Goal: Task Accomplishment & Management: Manage account settings

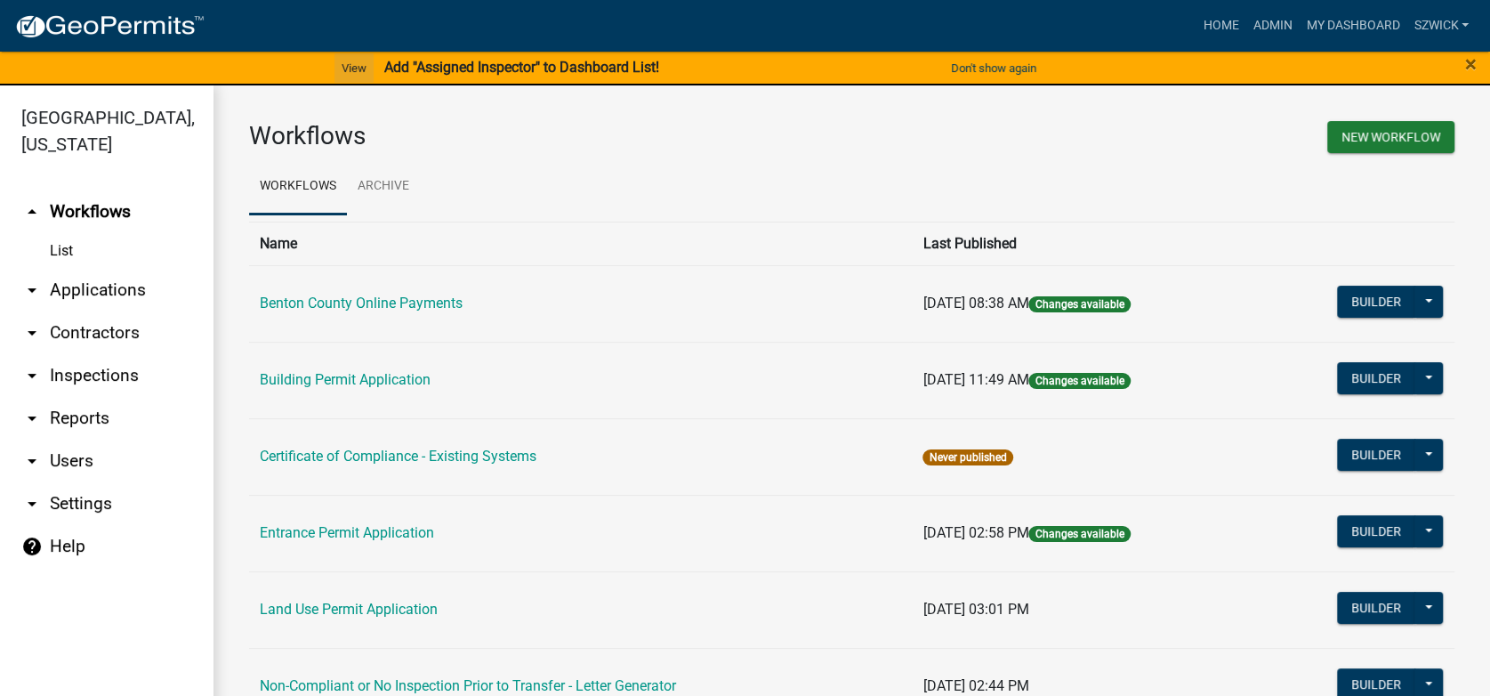
click at [351, 66] on link "View" at bounding box center [354, 67] width 39 height 29
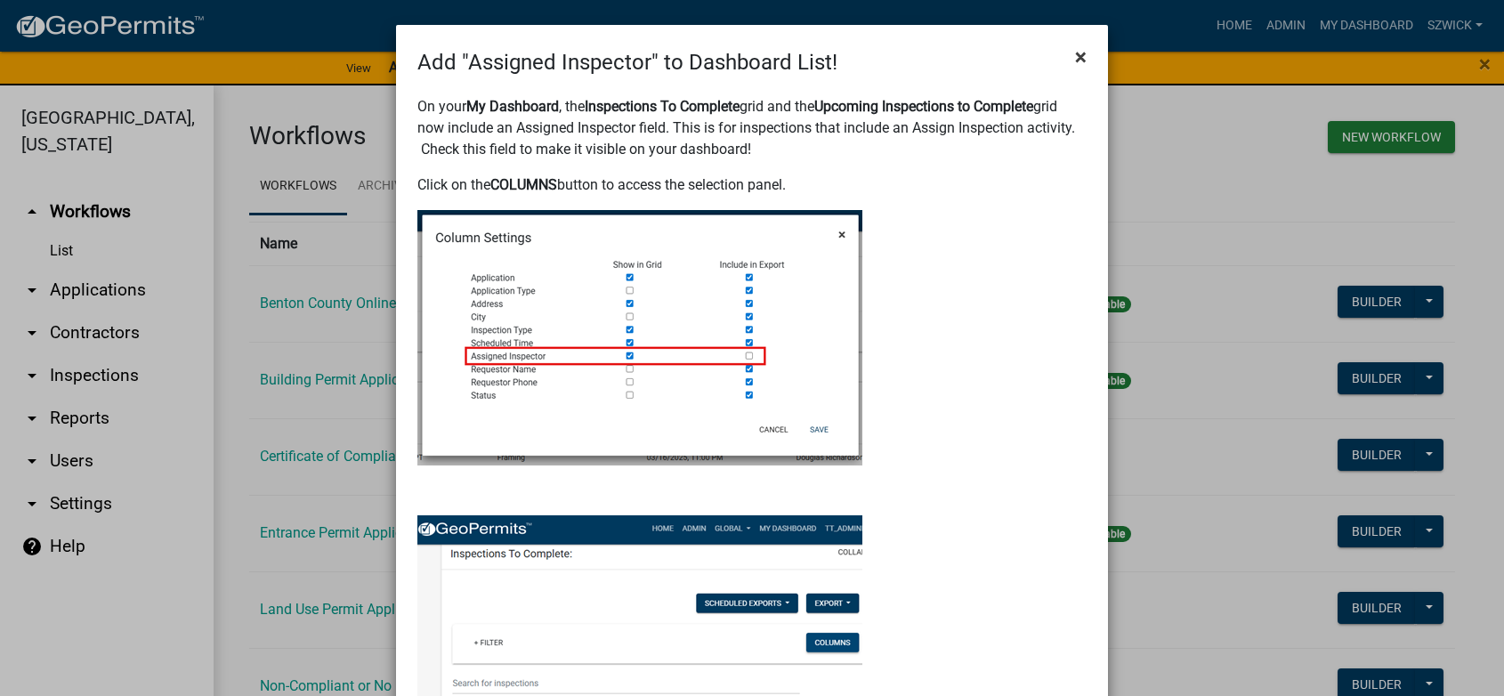
click at [1075, 60] on span "×" at bounding box center [1081, 56] width 12 height 25
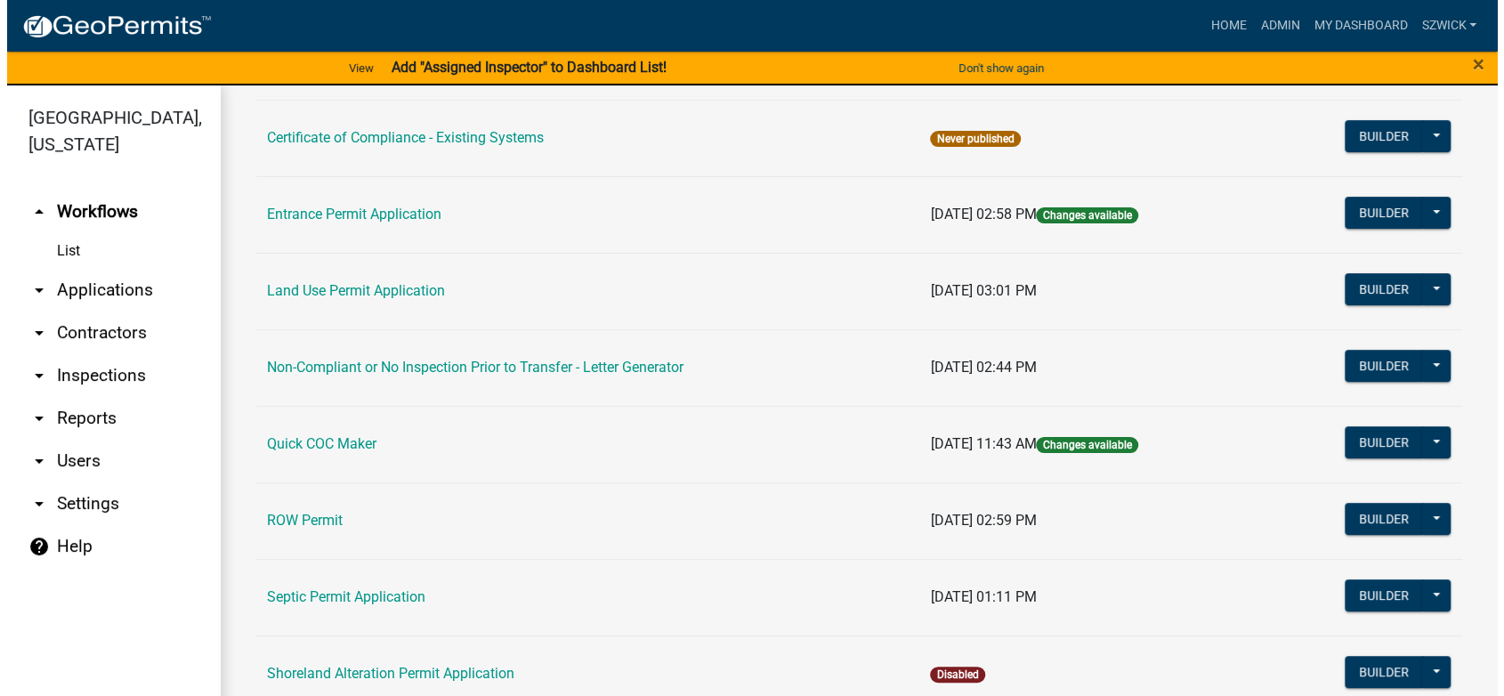
scroll to position [178, 0]
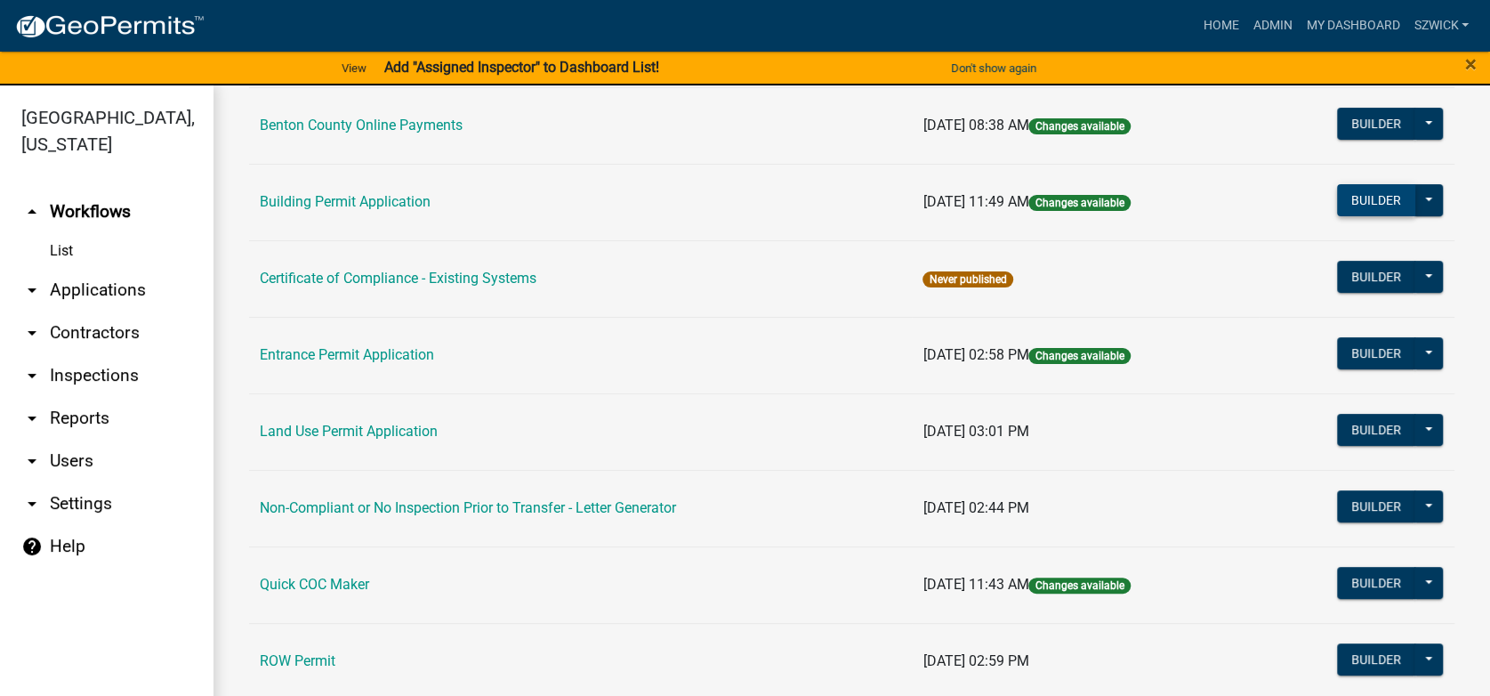
click at [1375, 204] on button "Builder" at bounding box center [1376, 200] width 78 height 32
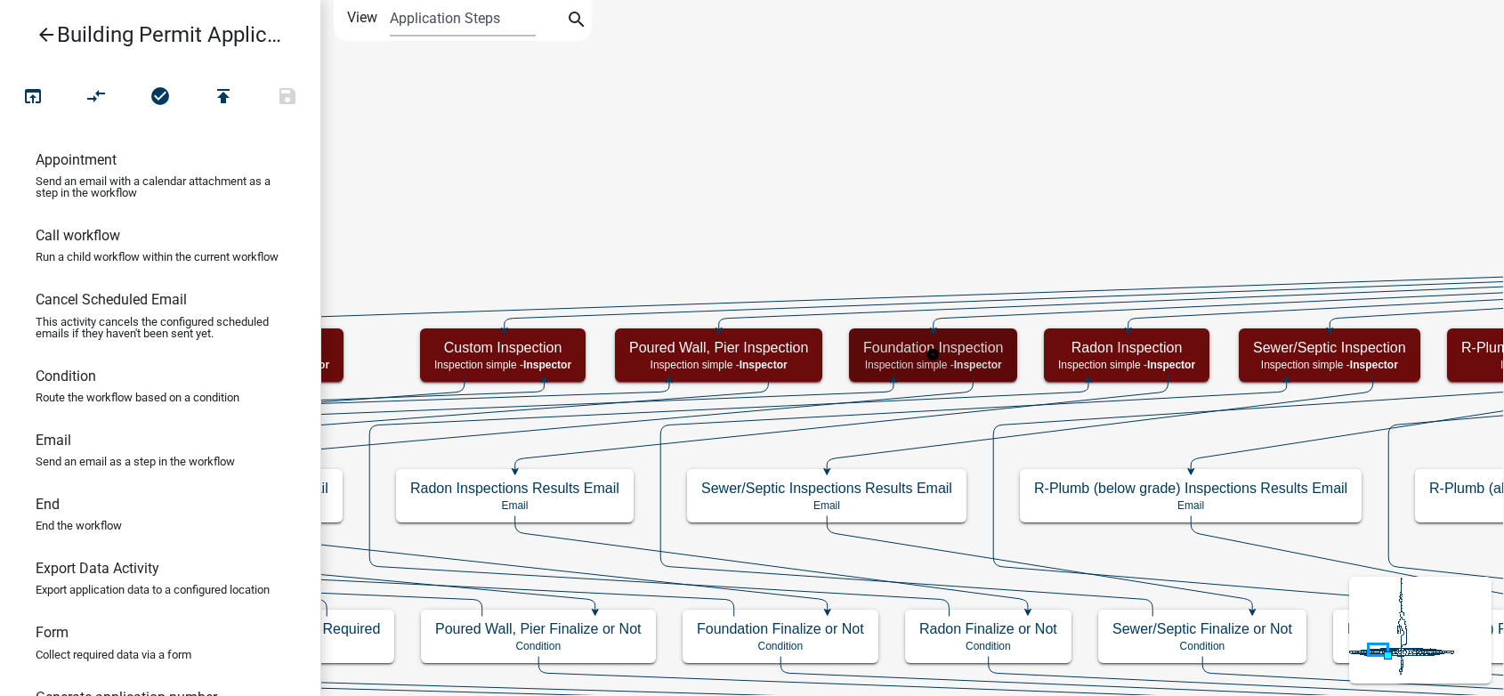
click at [954, 364] on p "Inspection simple - Inspector" at bounding box center [933, 365] width 140 height 12
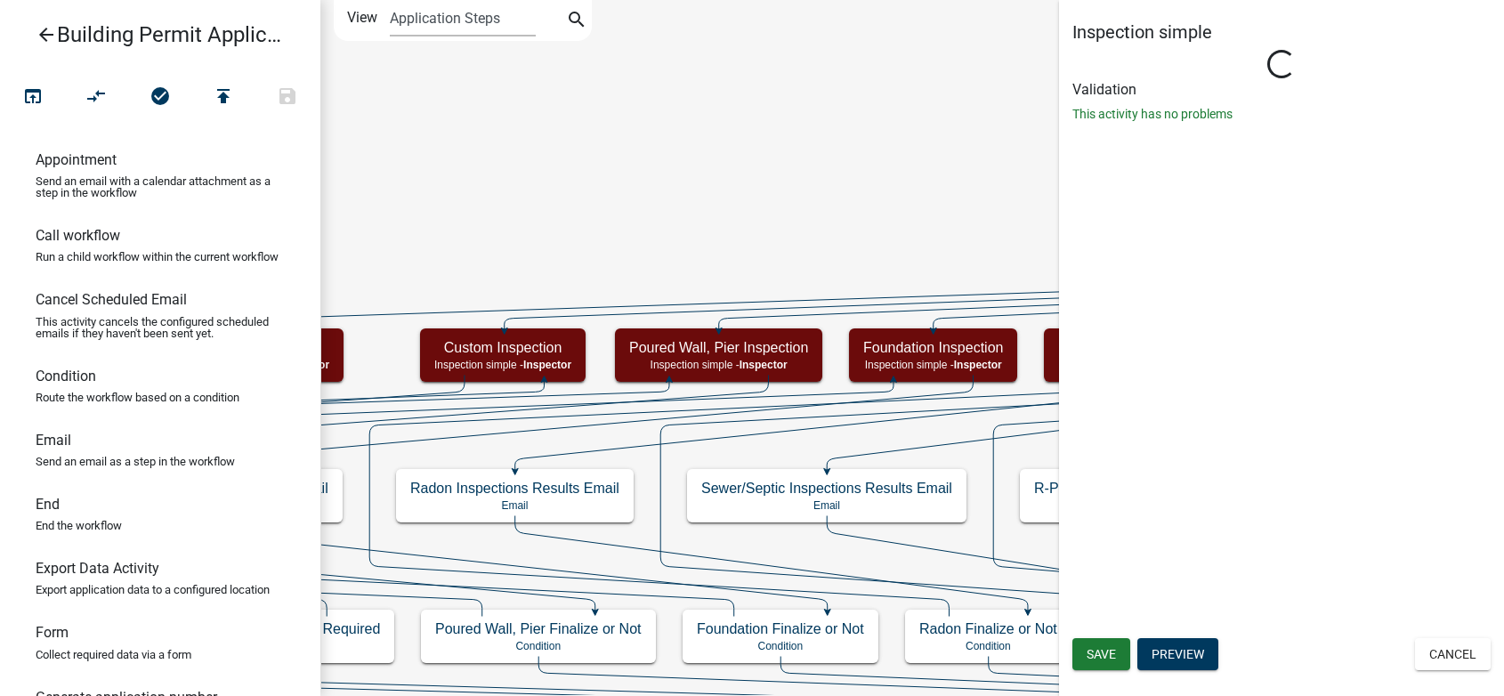
select select "17bfa135-5610-45df-8ce7-87530b7d86d4"
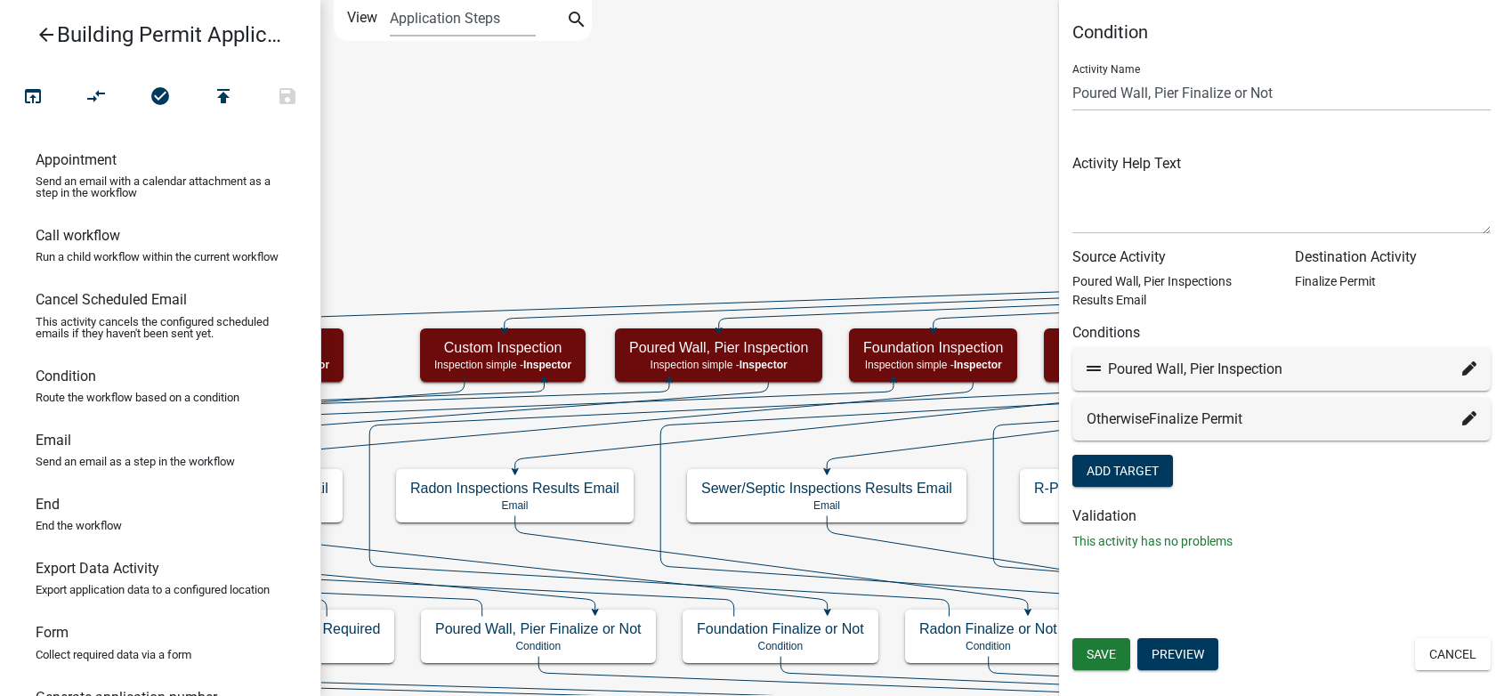
click at [1469, 367] on icon at bounding box center [1469, 368] width 14 height 14
select select "73: ea4fe77f-d165-4700-9fdb-77b1708e831e"
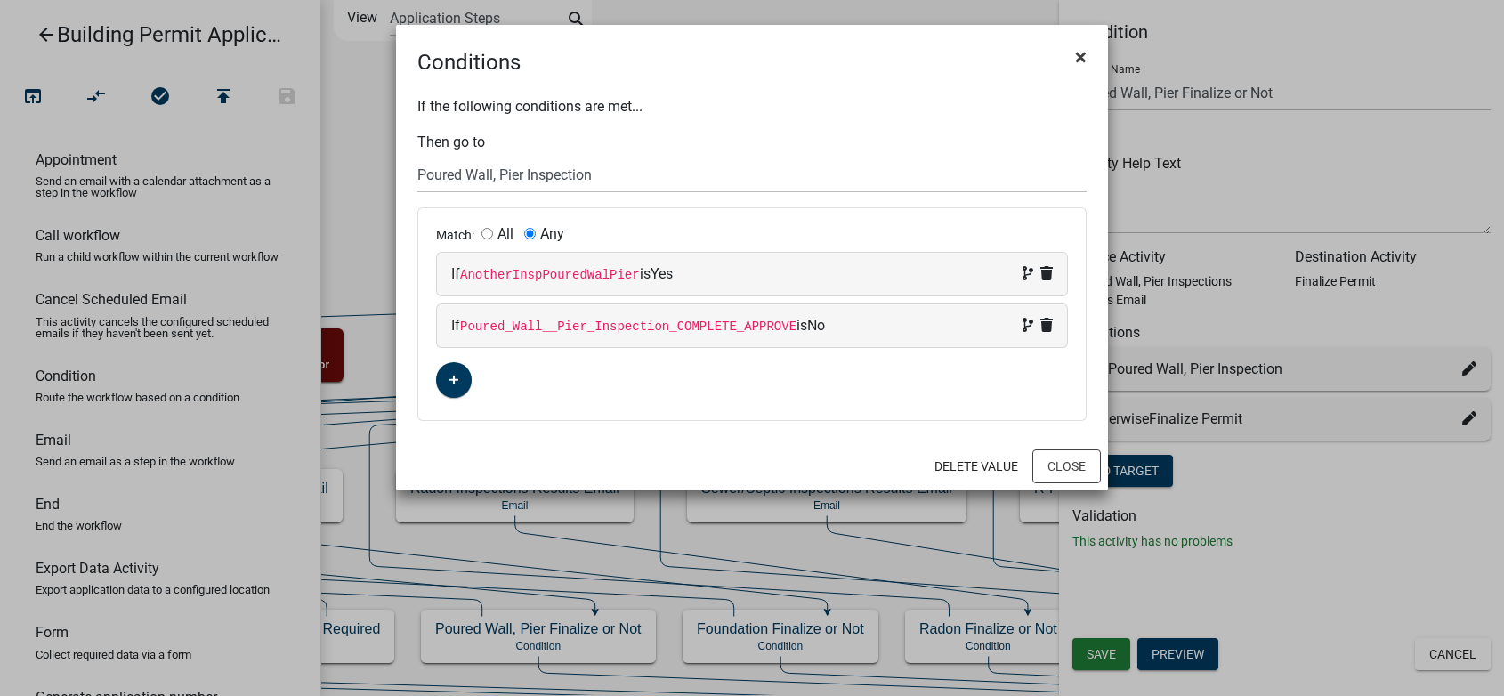
click at [1082, 55] on span "×" at bounding box center [1081, 56] width 12 height 25
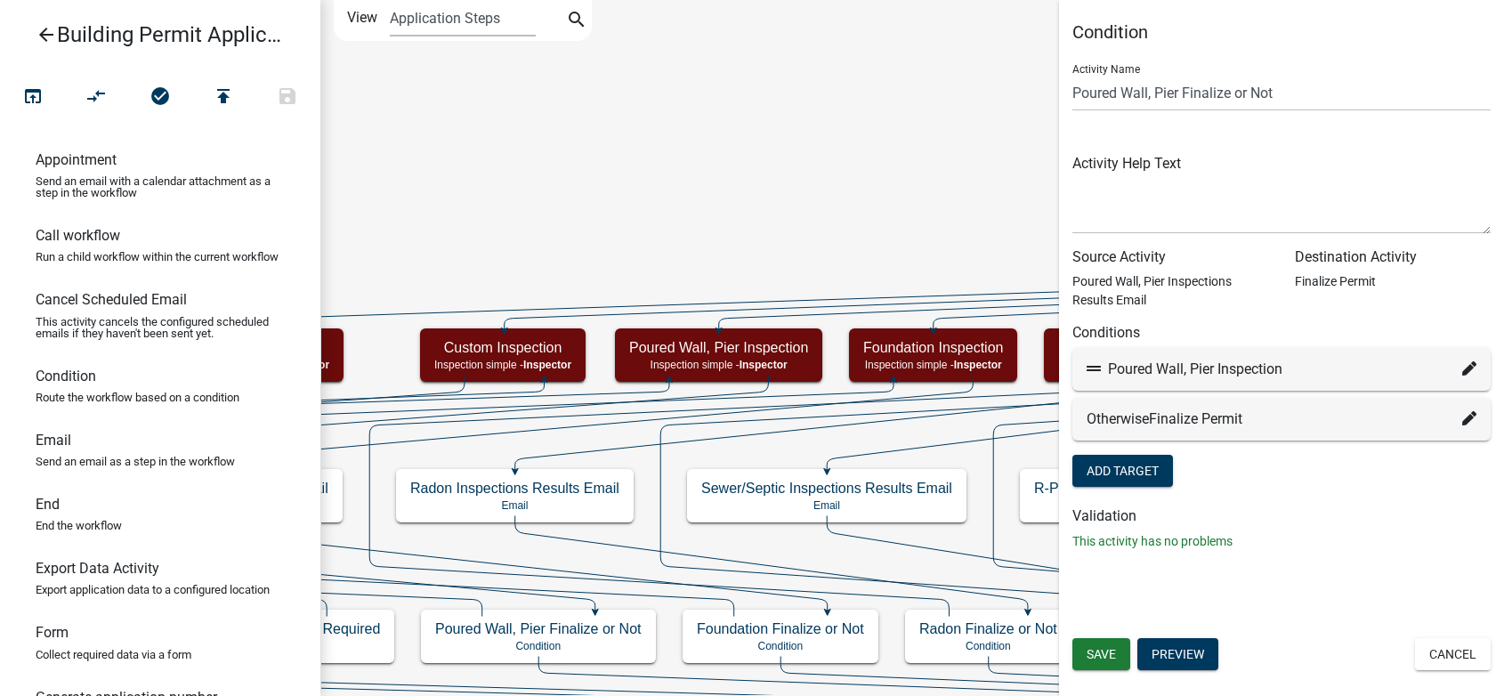
drag, startPoint x: 480, startPoint y: 210, endPoint x: 540, endPoint y: 220, distance: 60.4
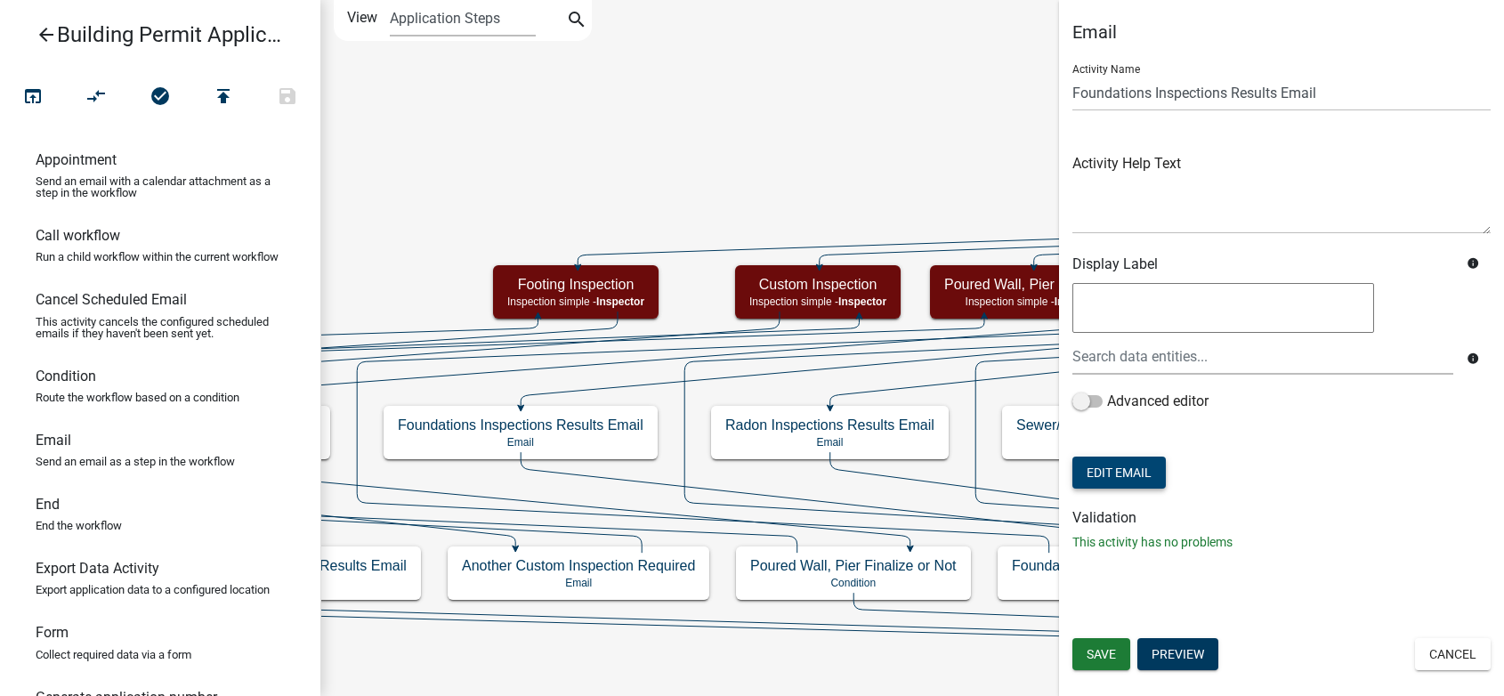
click at [1128, 465] on button "Edit Email" at bounding box center [1118, 472] width 93 height 32
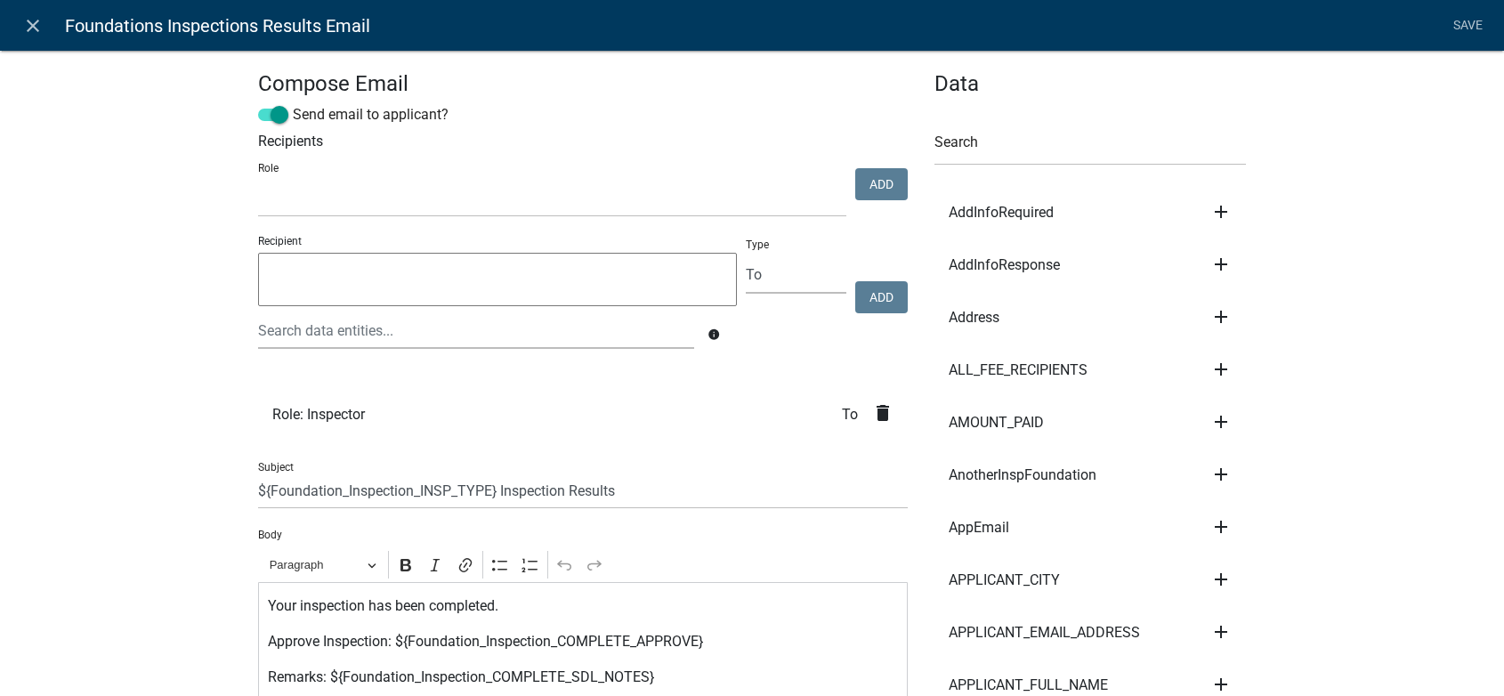
select select
click at [36, 33] on icon "close" at bounding box center [32, 25] width 21 height 21
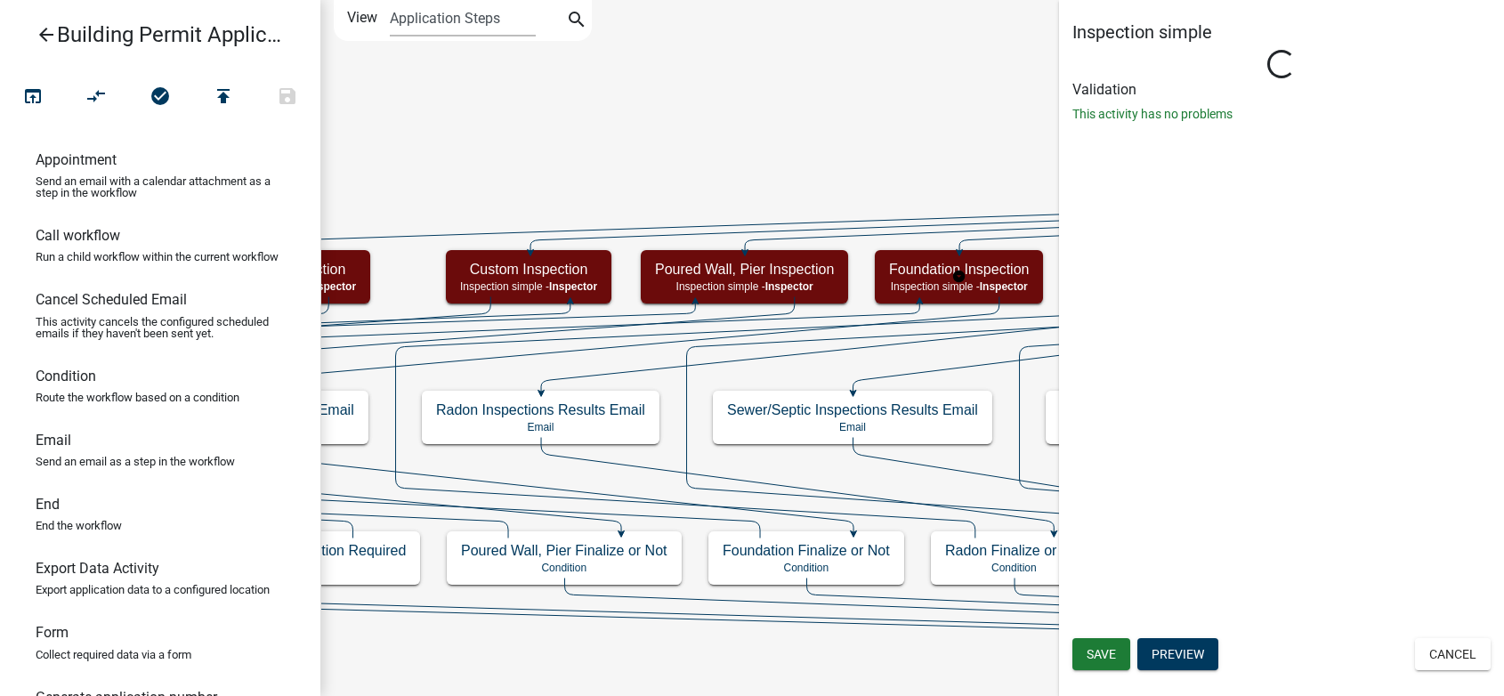
select select "D2455155-4C81-4C3B-921E-7F5A2A922018"
select select "17bfa135-5610-45df-8ce7-87530b7d86d4"
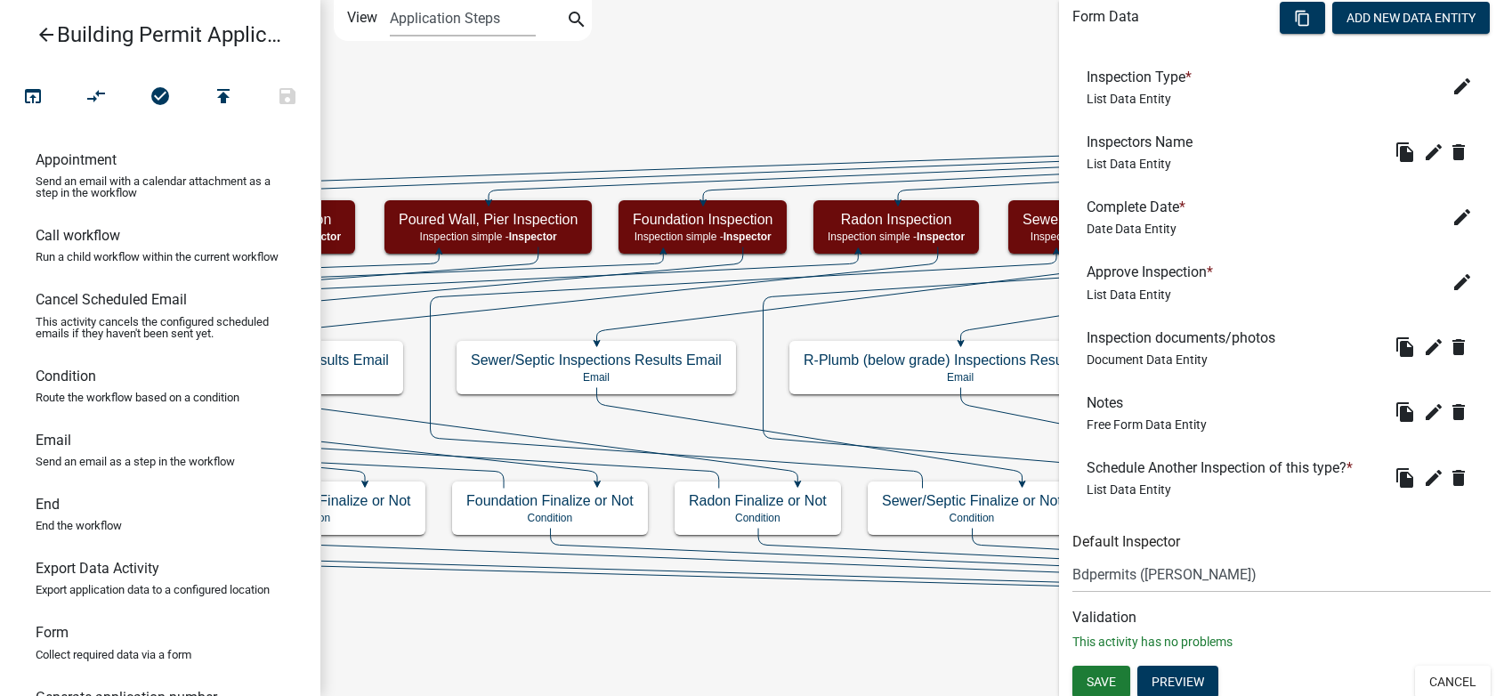
scroll to position [587, 0]
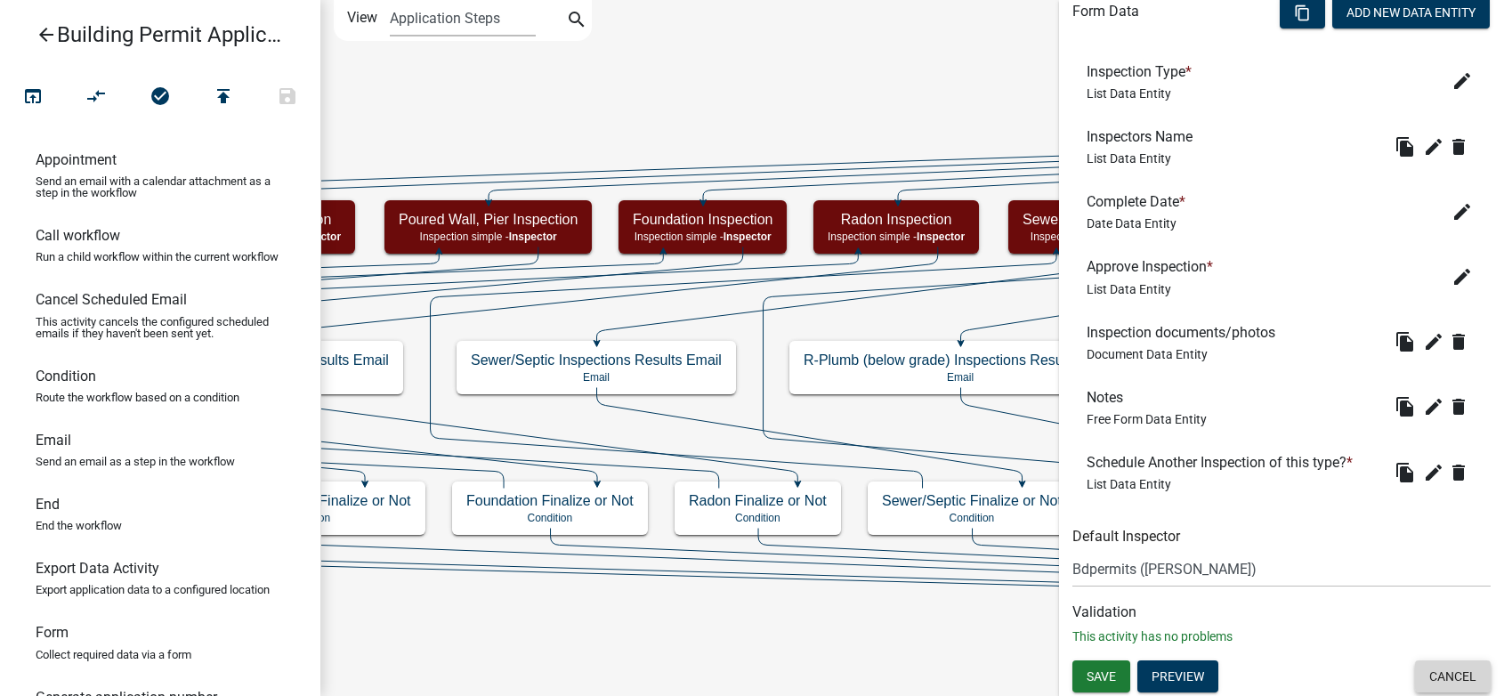
click at [1425, 679] on button "Cancel" at bounding box center [1453, 676] width 76 height 32
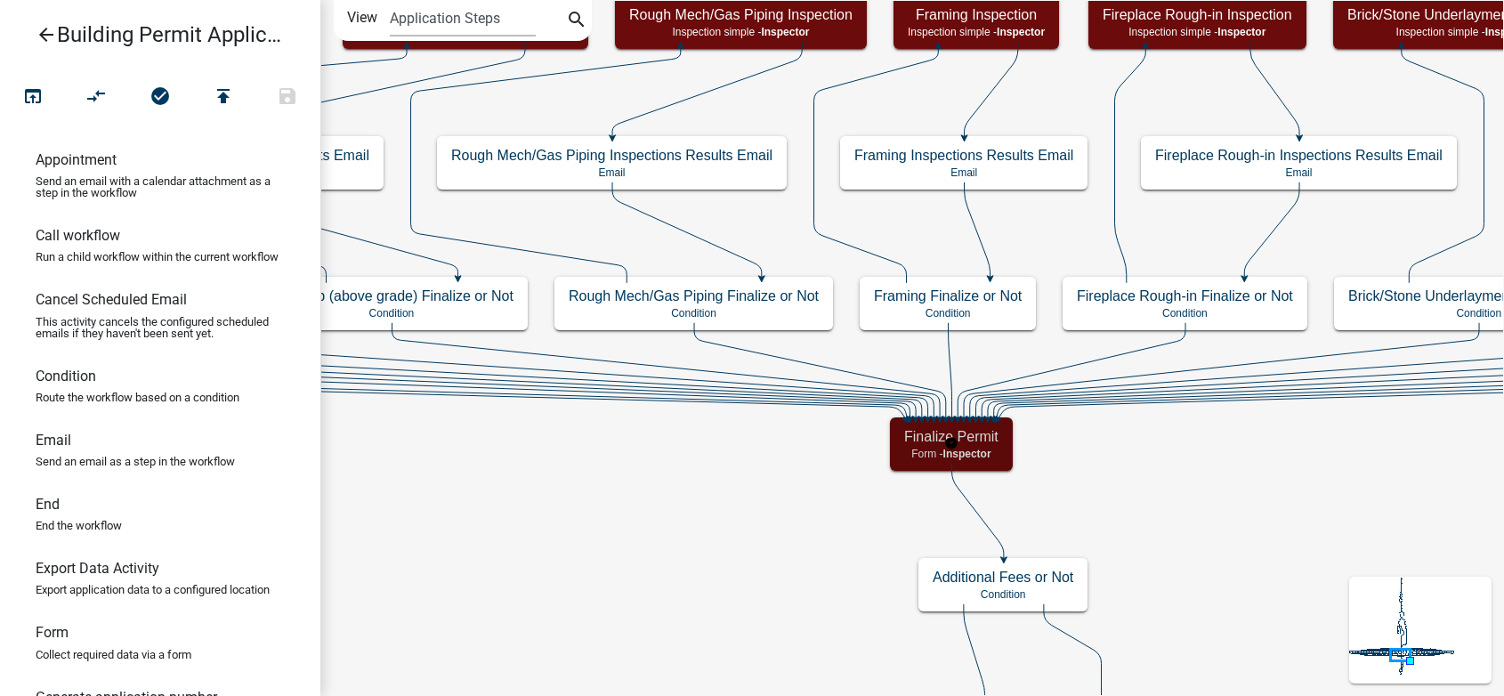
click at [980, 444] on h5 "Finalize Permit" at bounding box center [951, 436] width 94 height 17
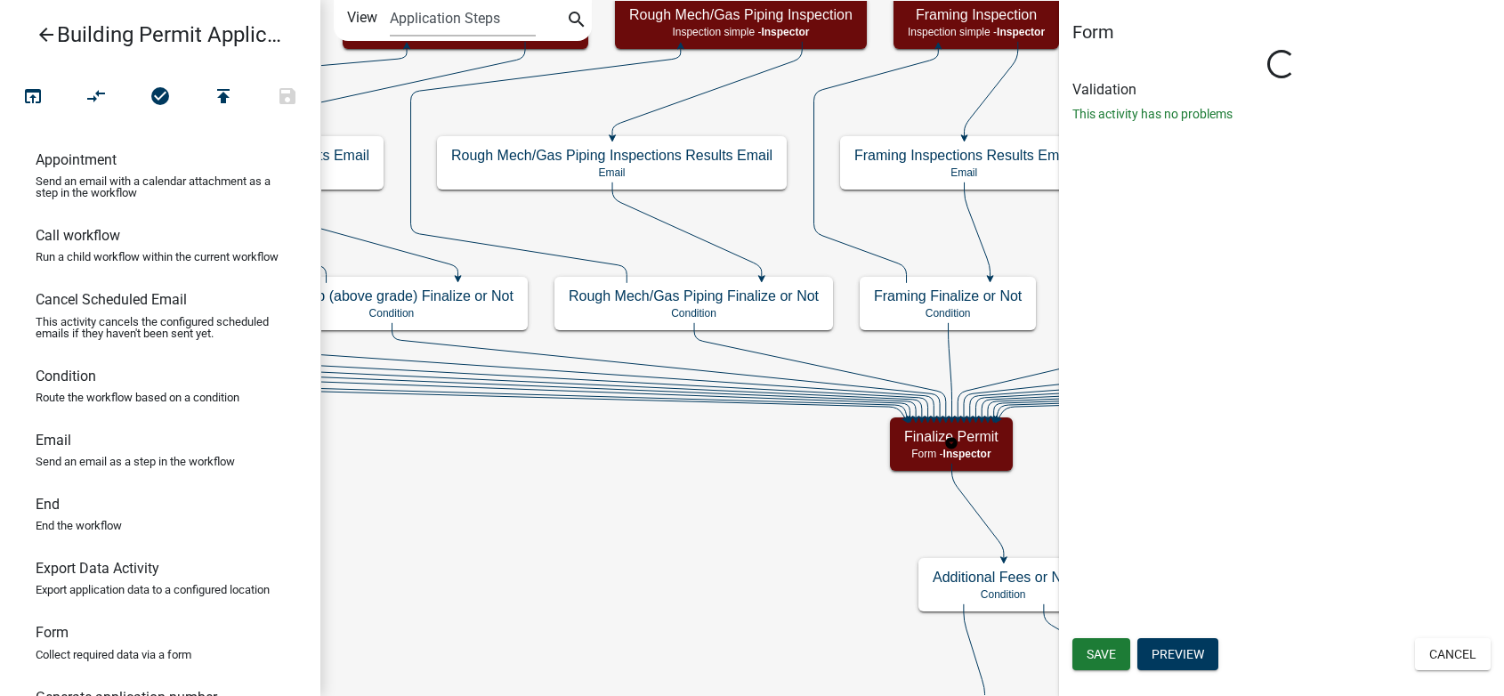
select select "D2455155-4C81-4C3B-921E-7F5A2A922018"
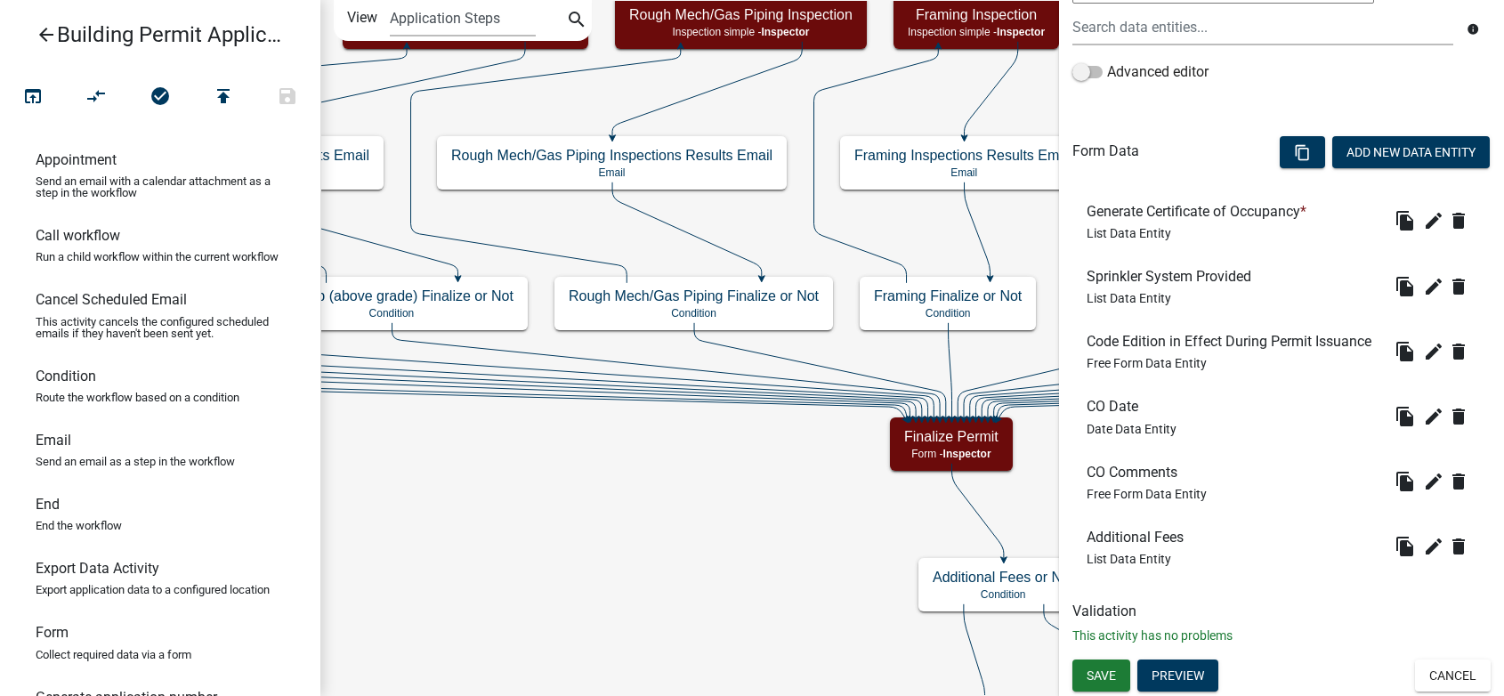
scroll to position [475, 0]
click at [1423, 357] on icon "edit" at bounding box center [1433, 351] width 21 height 21
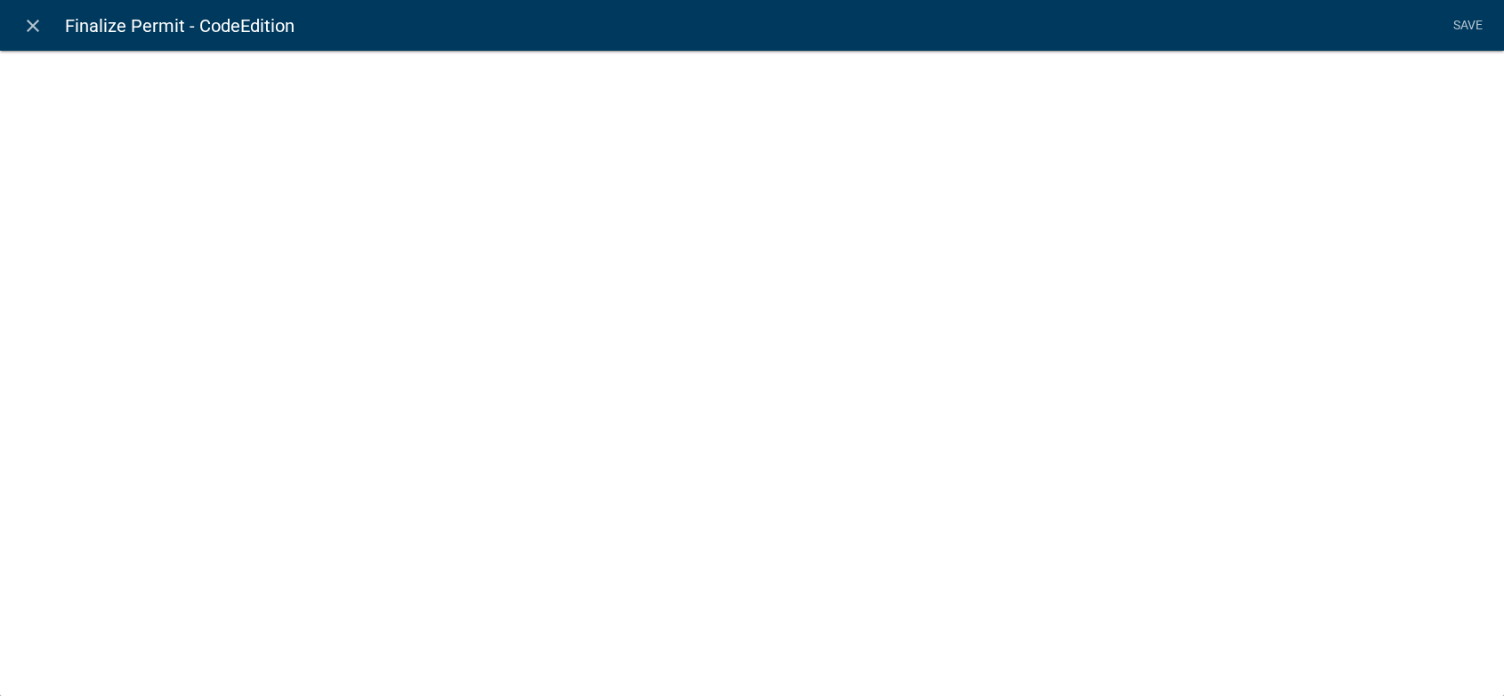
select select
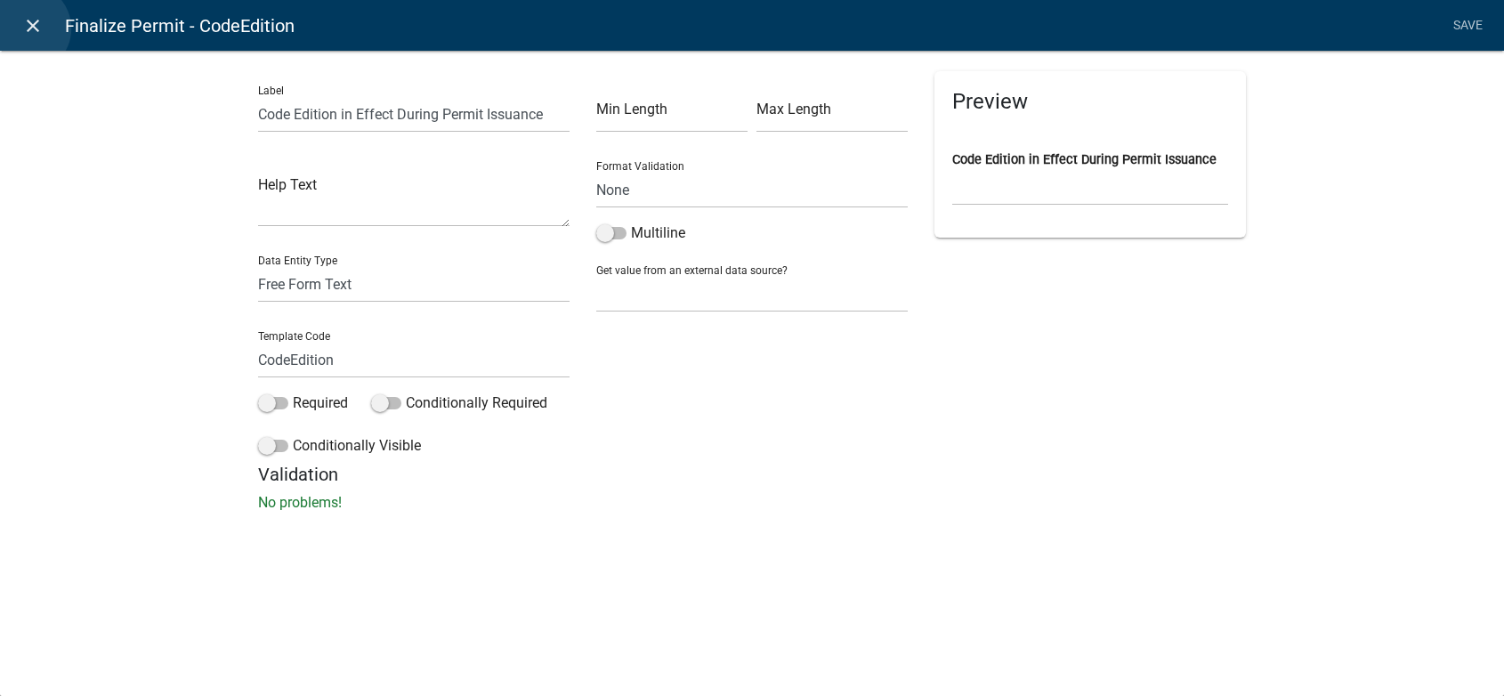
click at [26, 28] on icon "close" at bounding box center [32, 25] width 21 height 21
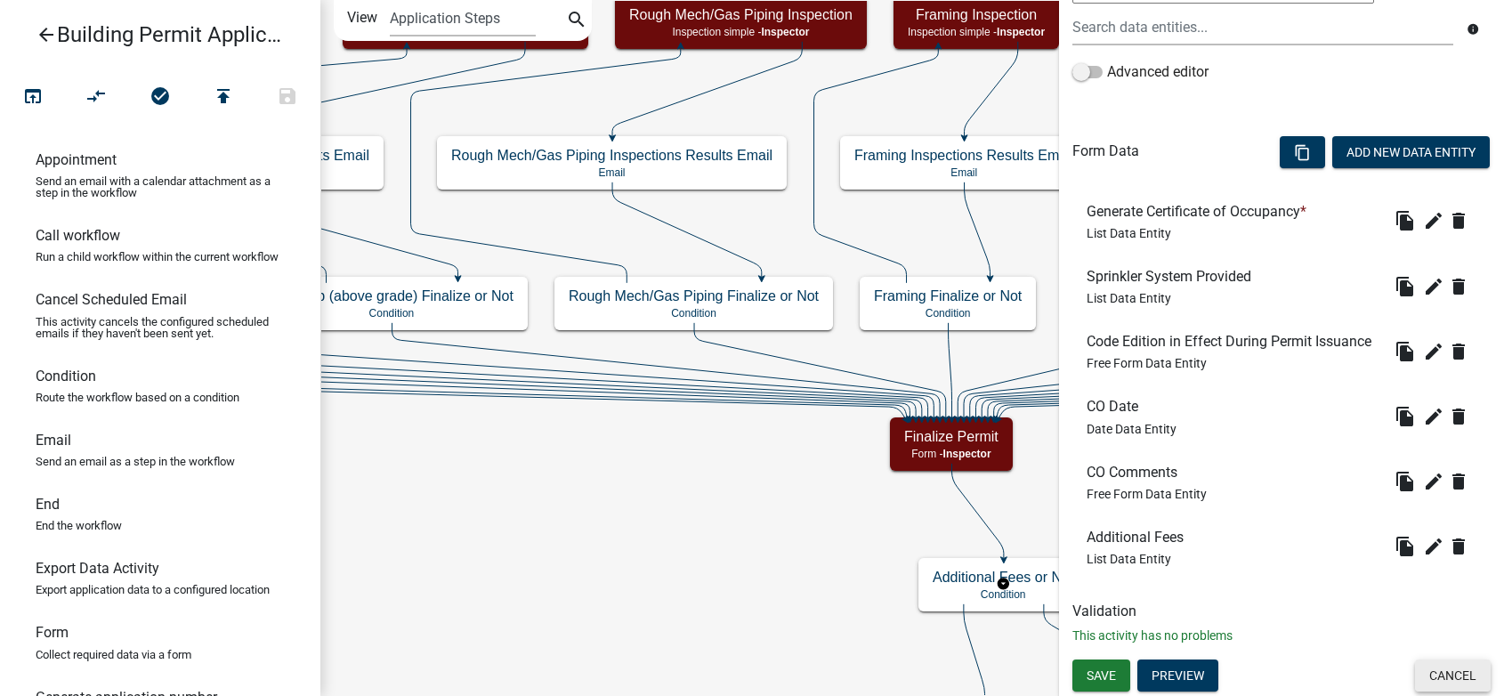
click at [1445, 681] on button "Cancel" at bounding box center [1453, 675] width 76 height 32
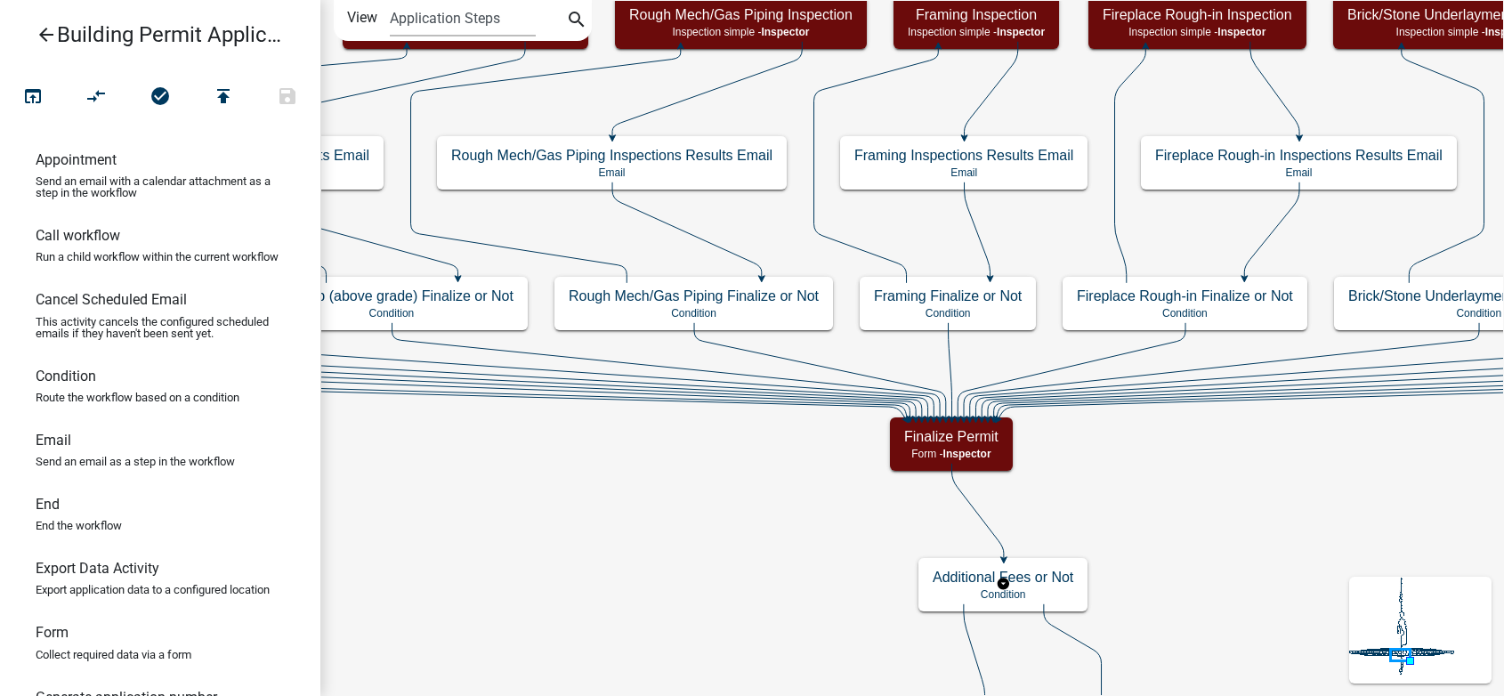
scroll to position [0, 0]
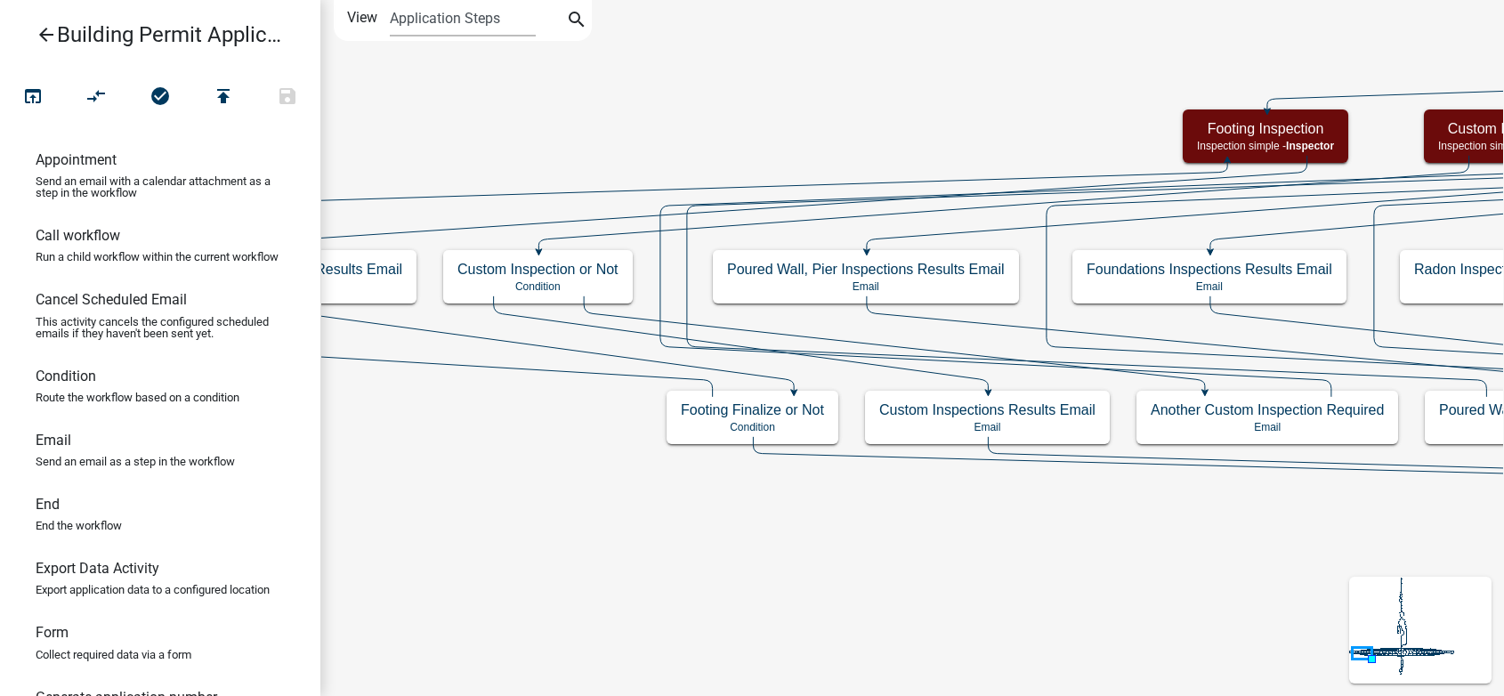
drag, startPoint x: 427, startPoint y: 457, endPoint x: 496, endPoint y: 439, distance: 71.9
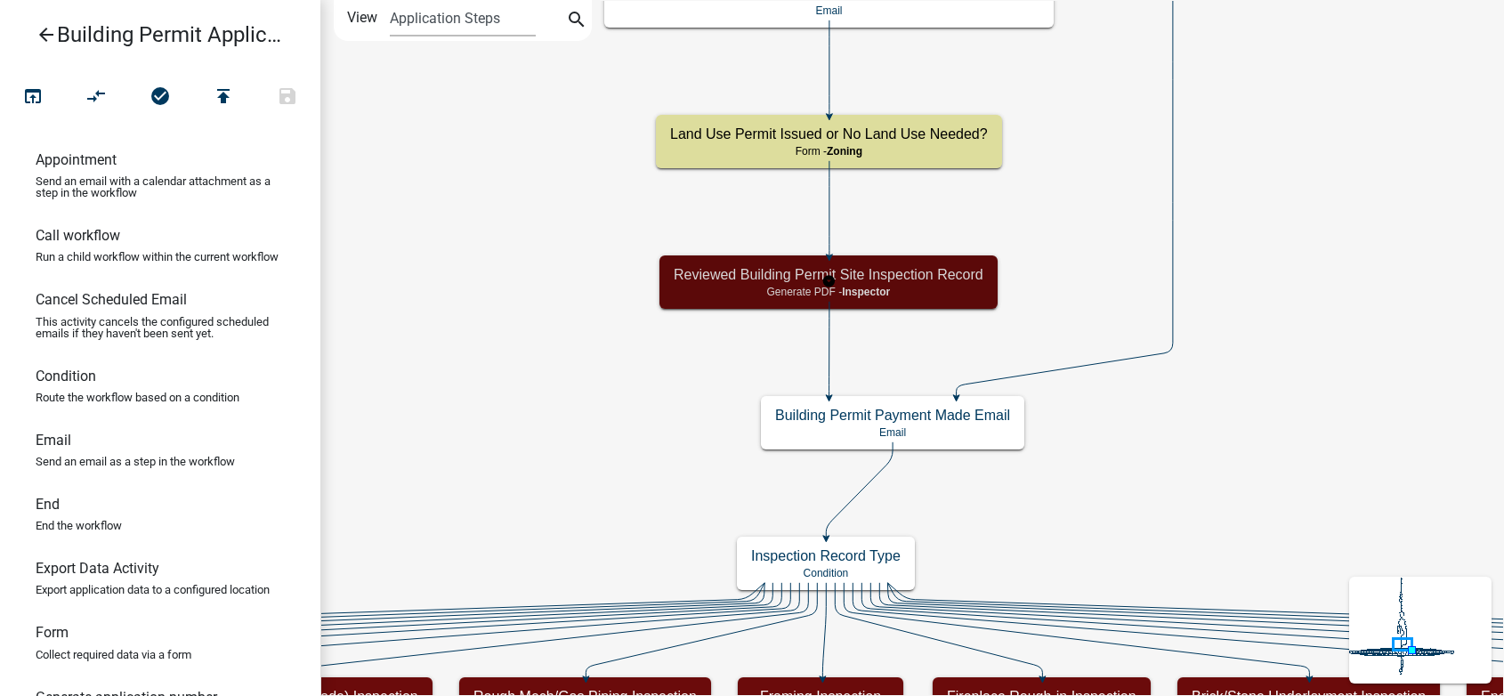
click at [920, 278] on h5 "Reviewed Building Permit Site Inspection Record" at bounding box center [828, 274] width 310 height 17
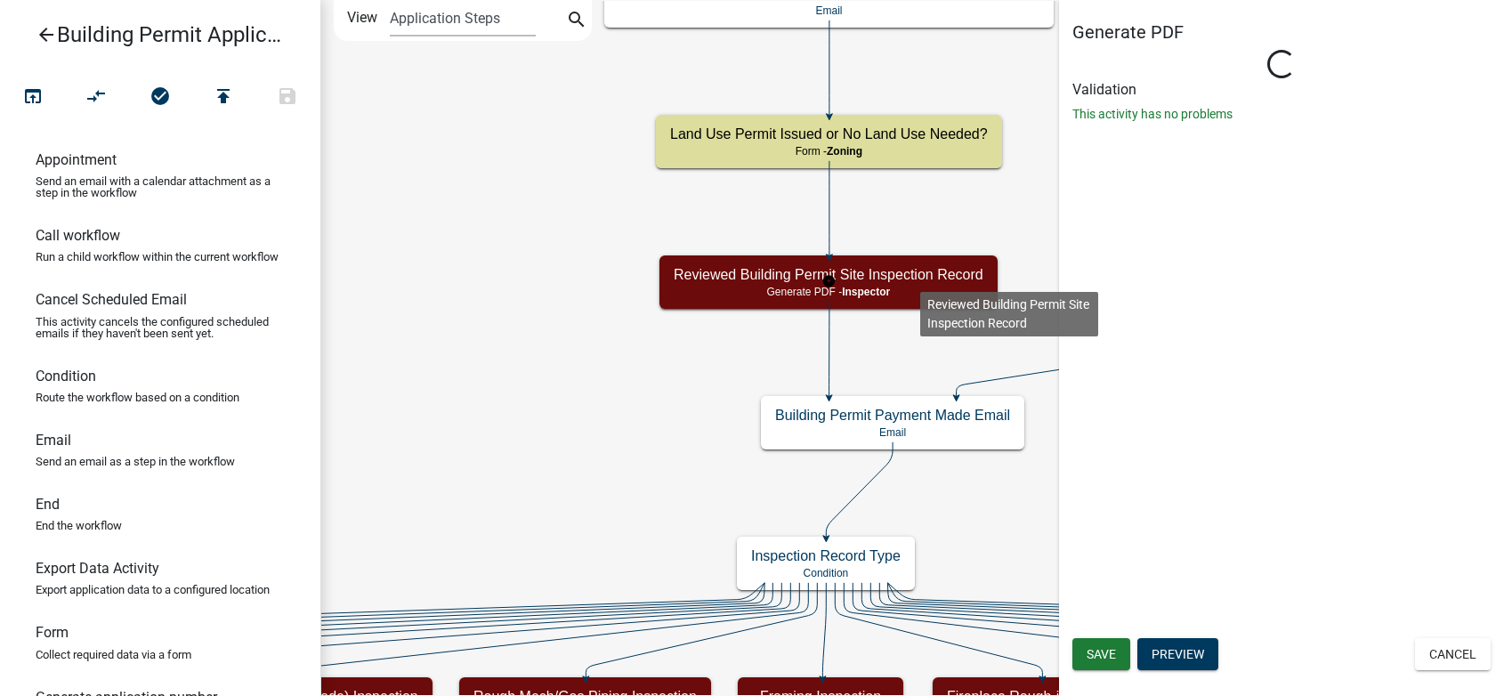
select select "D2455155-4C81-4C3B-921E-7F5A2A922018"
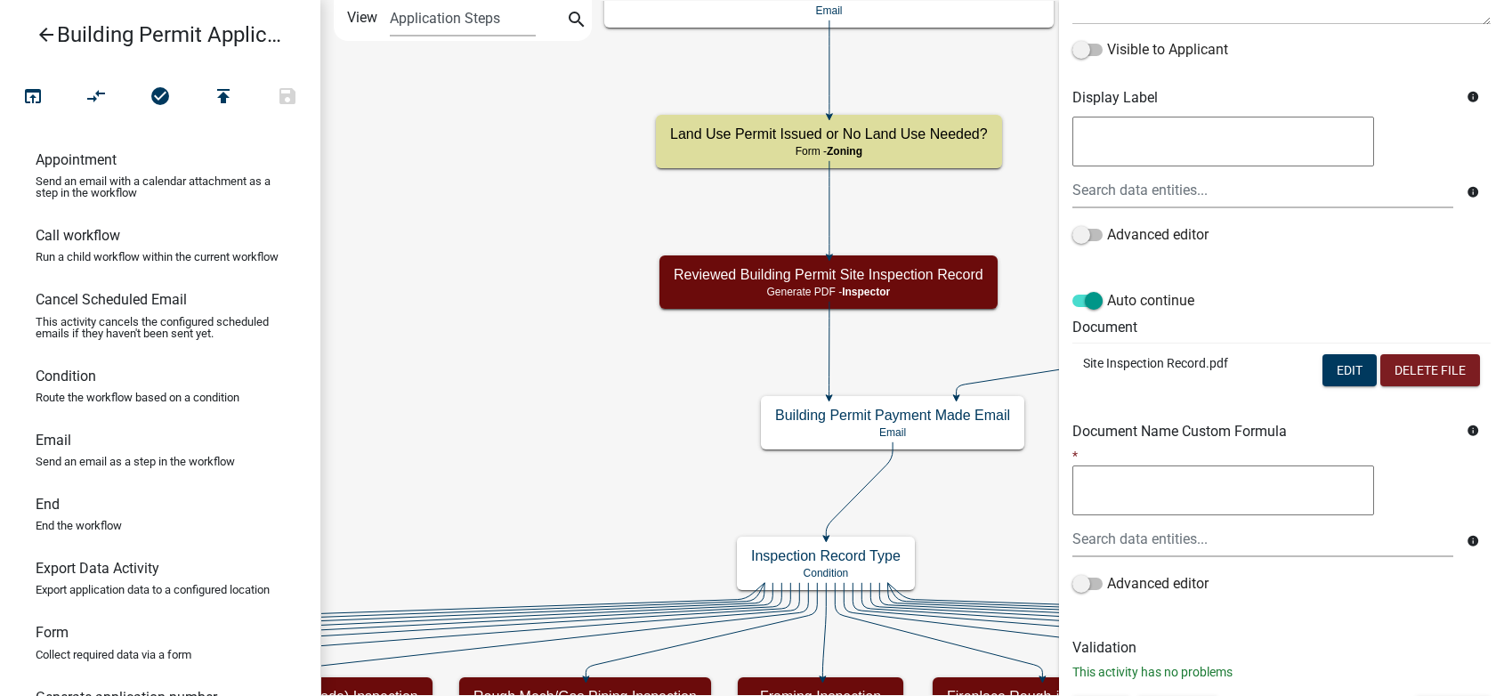
scroll to position [319, 0]
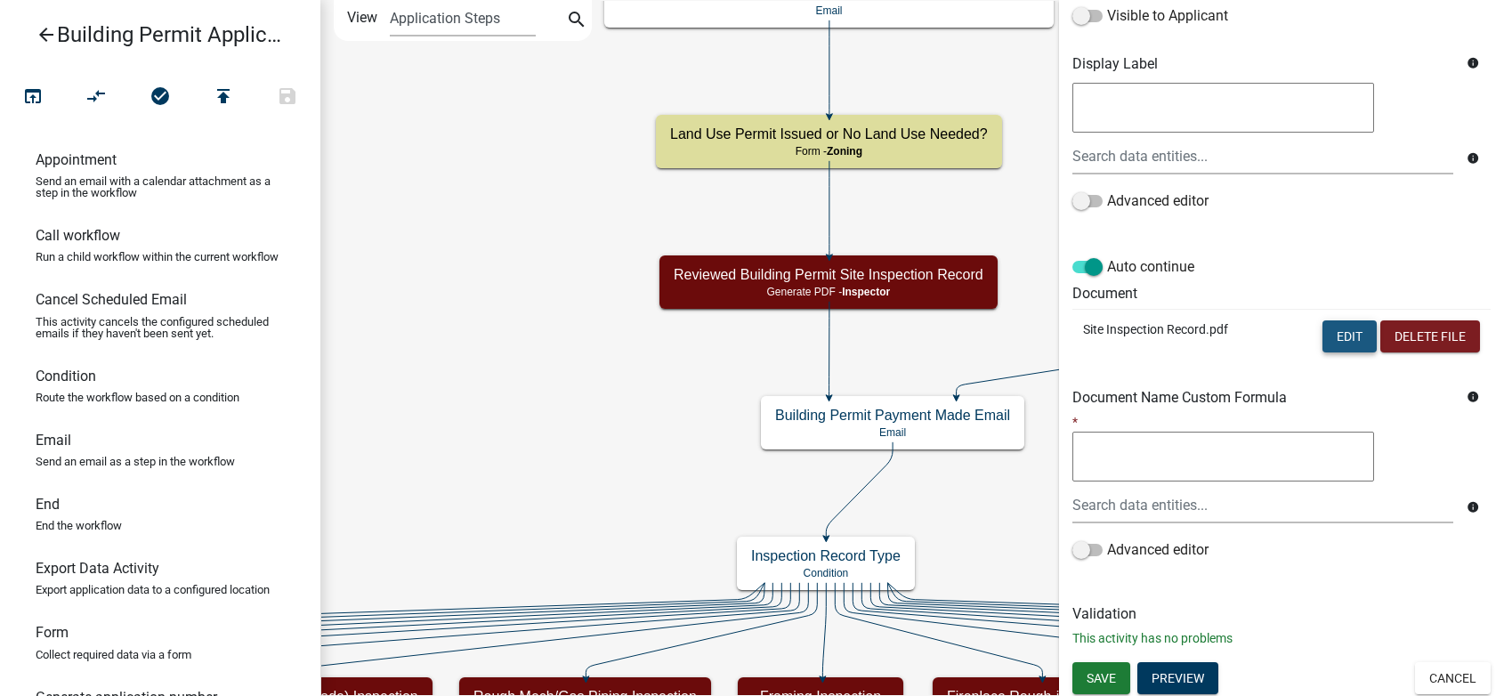
click at [1336, 335] on button "Edit" at bounding box center [1349, 336] width 54 height 32
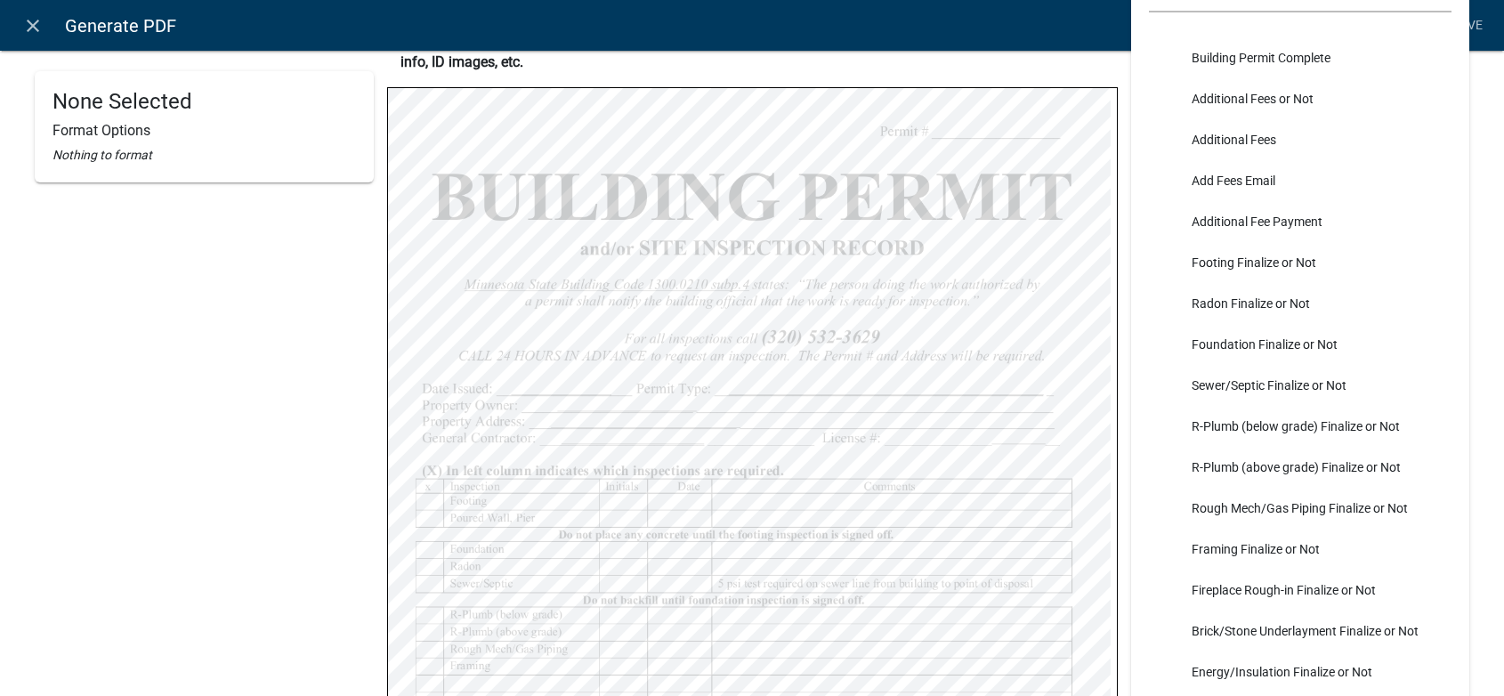
scroll to position [3025, 0]
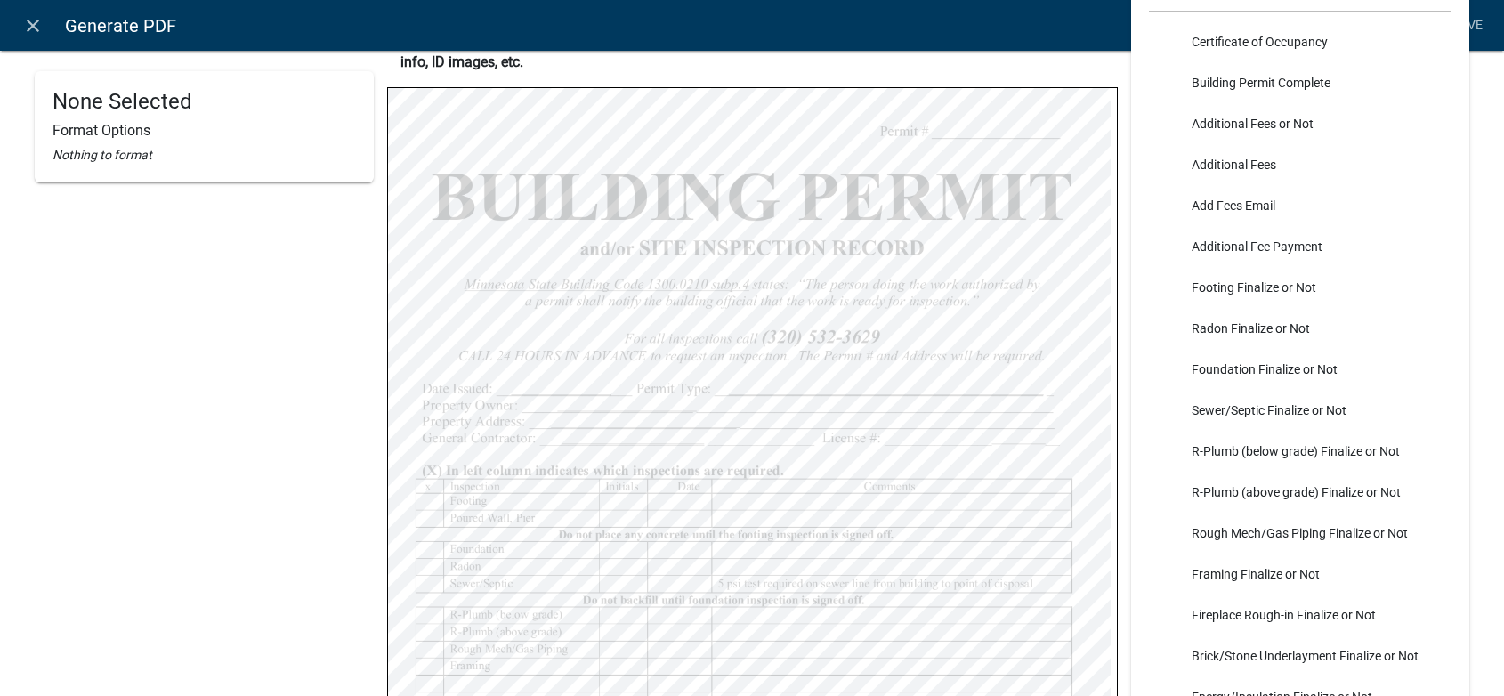
select select
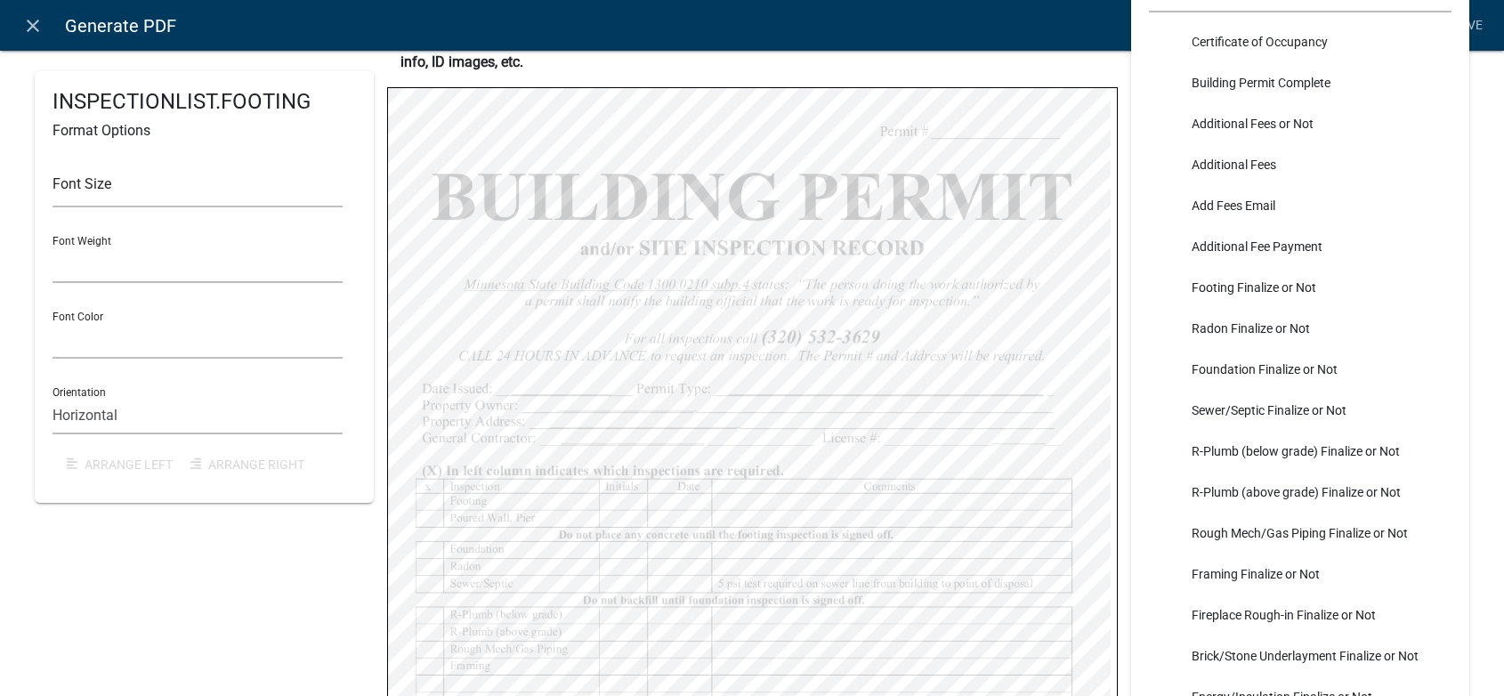
select select
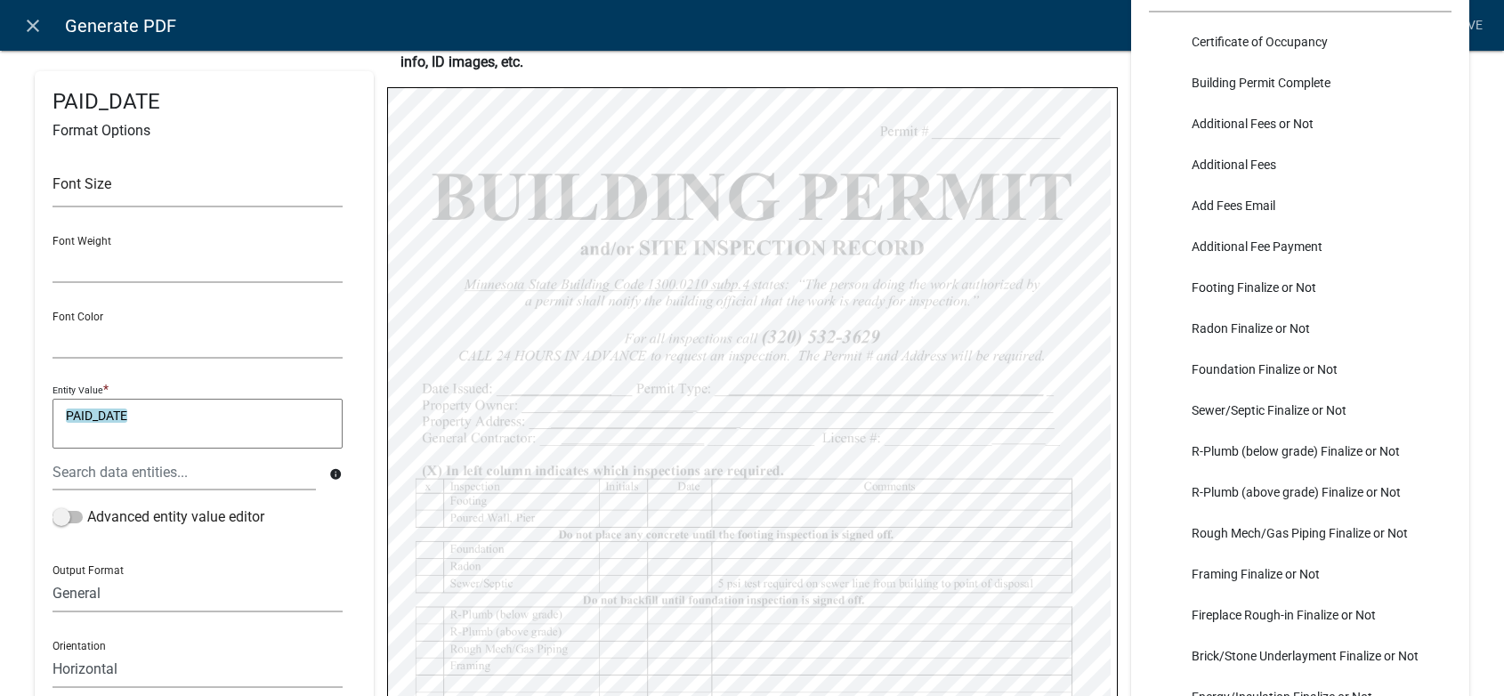
select select
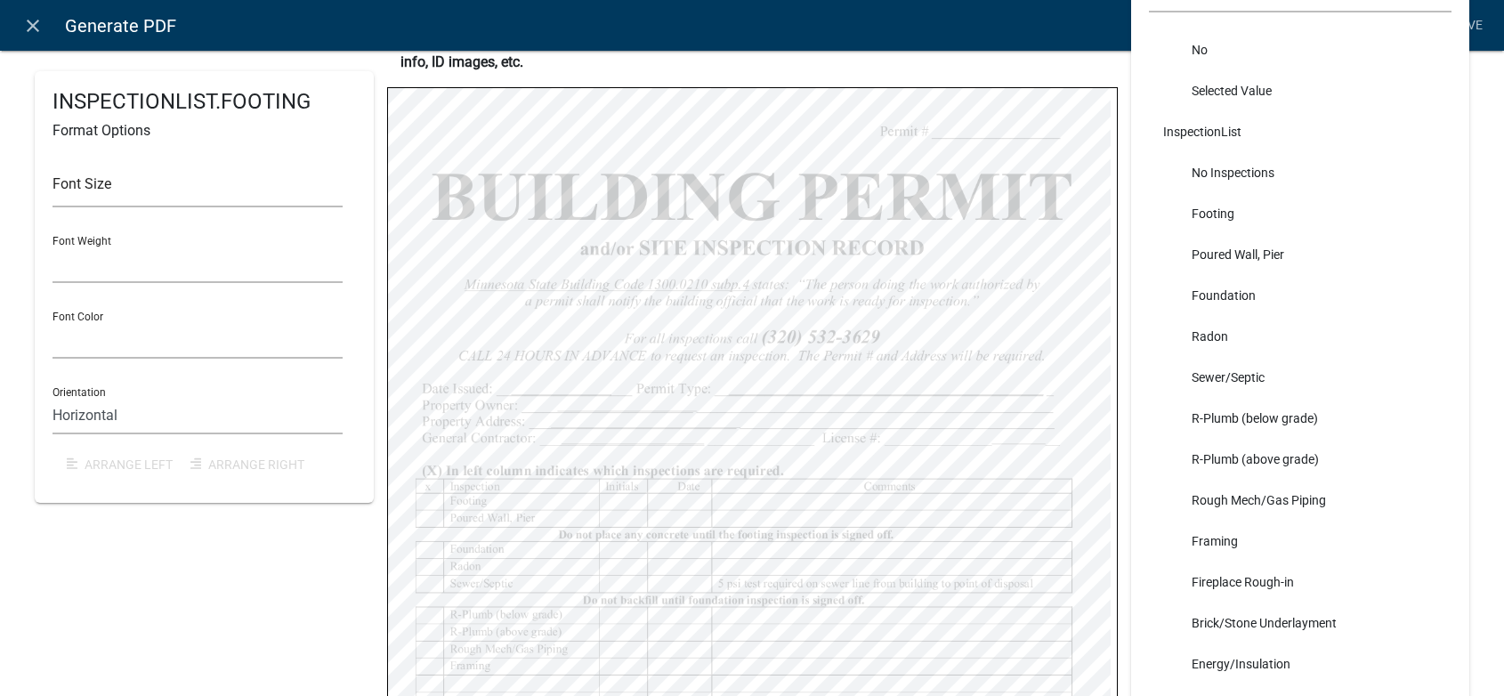
scroll to position [8096, 0]
click at [185, 536] on div "INSPECTIONLIST.FOOTING Format Options Font Size Font Weight Normal Bold Font Co…" at bounding box center [204, 383] width 339 height 980
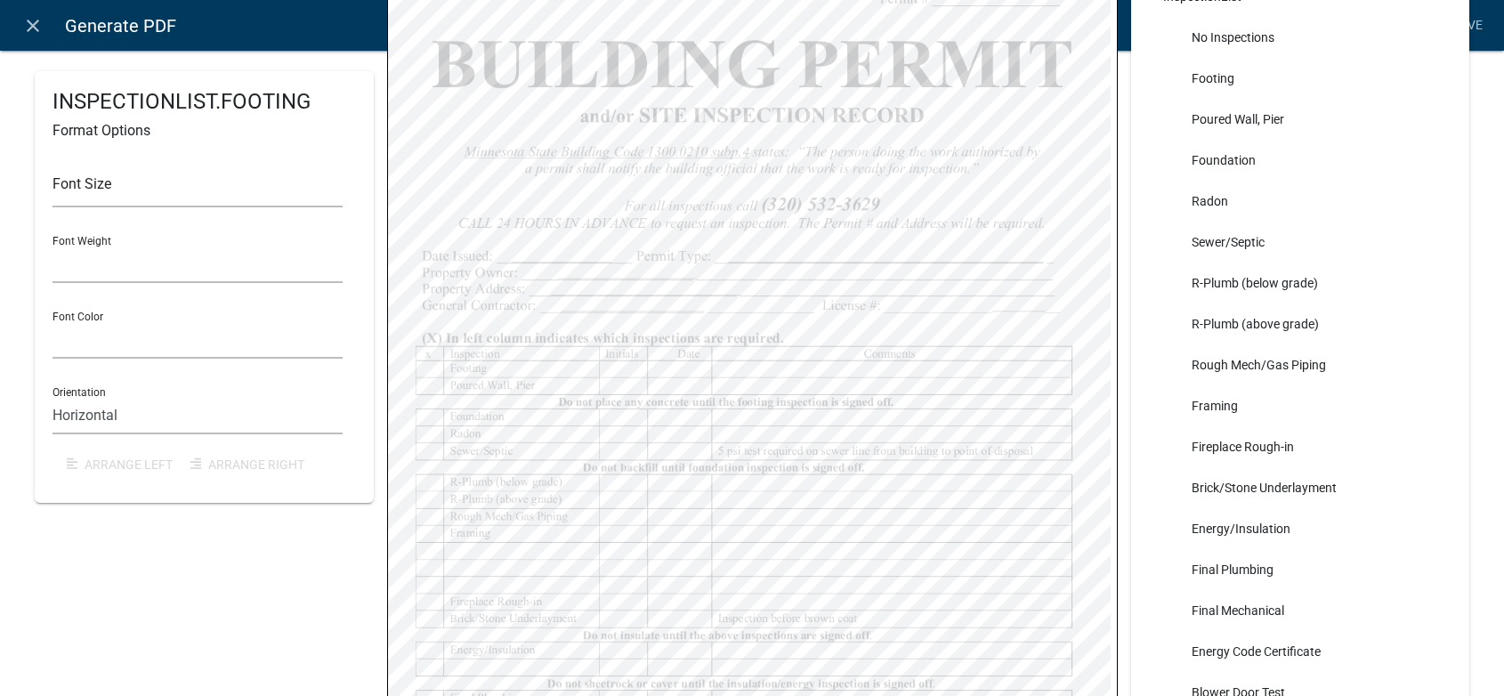
scroll to position [302, 0]
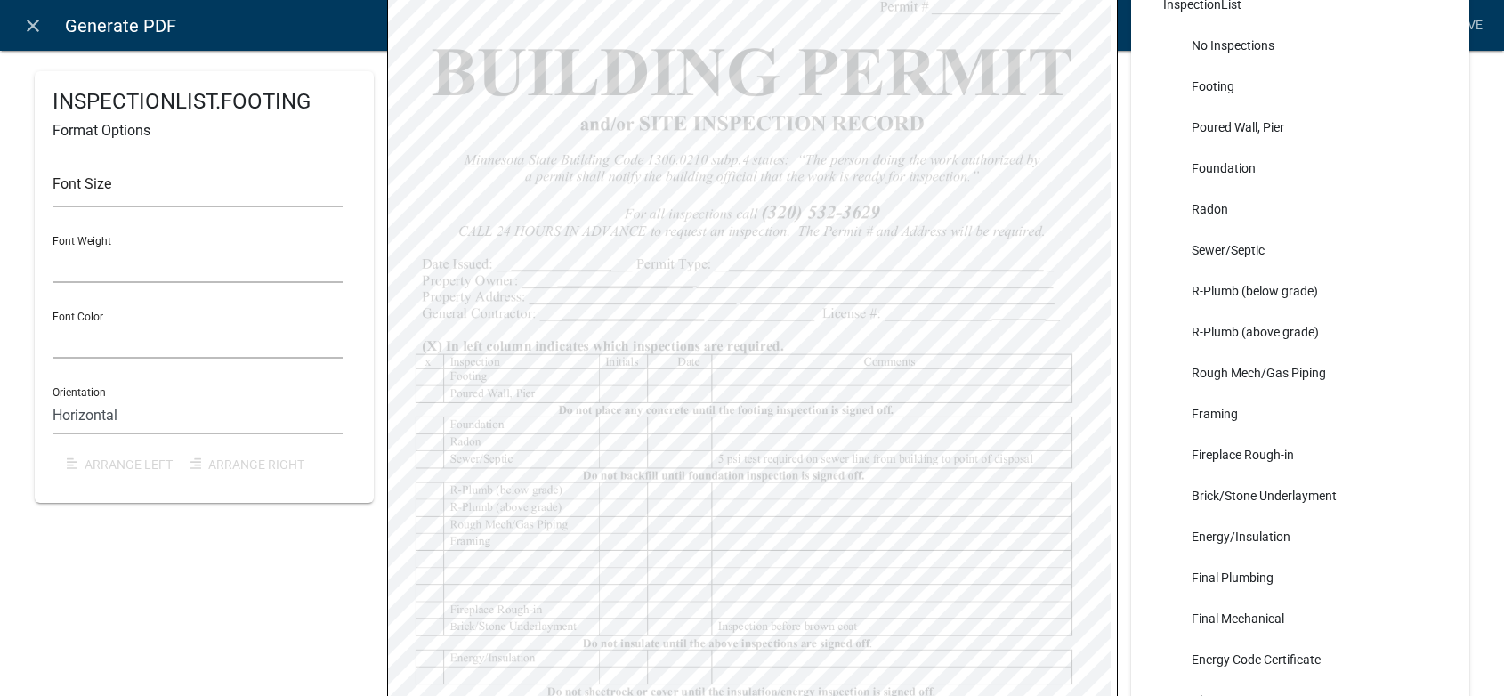
click at [206, 563] on div "INSPECTIONLIST.FOOTING Format Options Font Size Font Weight Normal Bold Font Co…" at bounding box center [204, 259] width 339 height 980
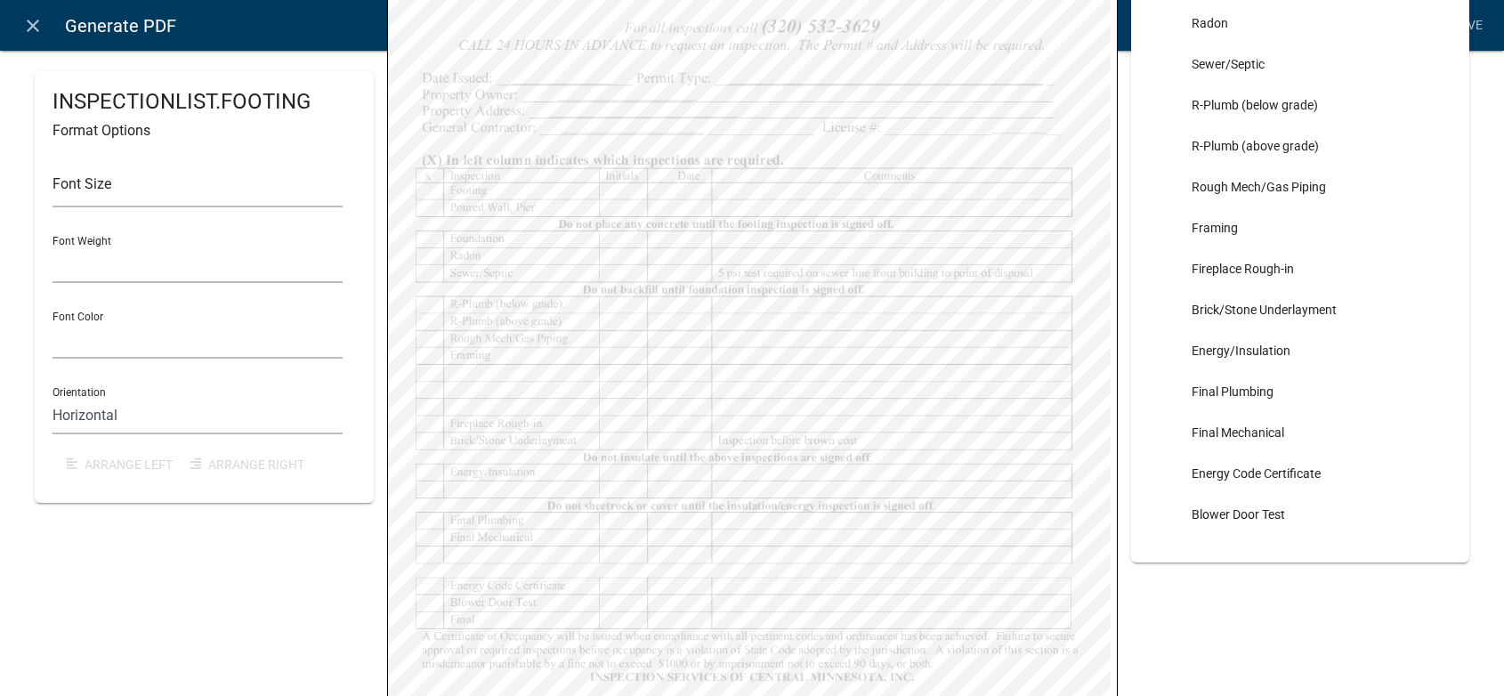
scroll to position [480, 0]
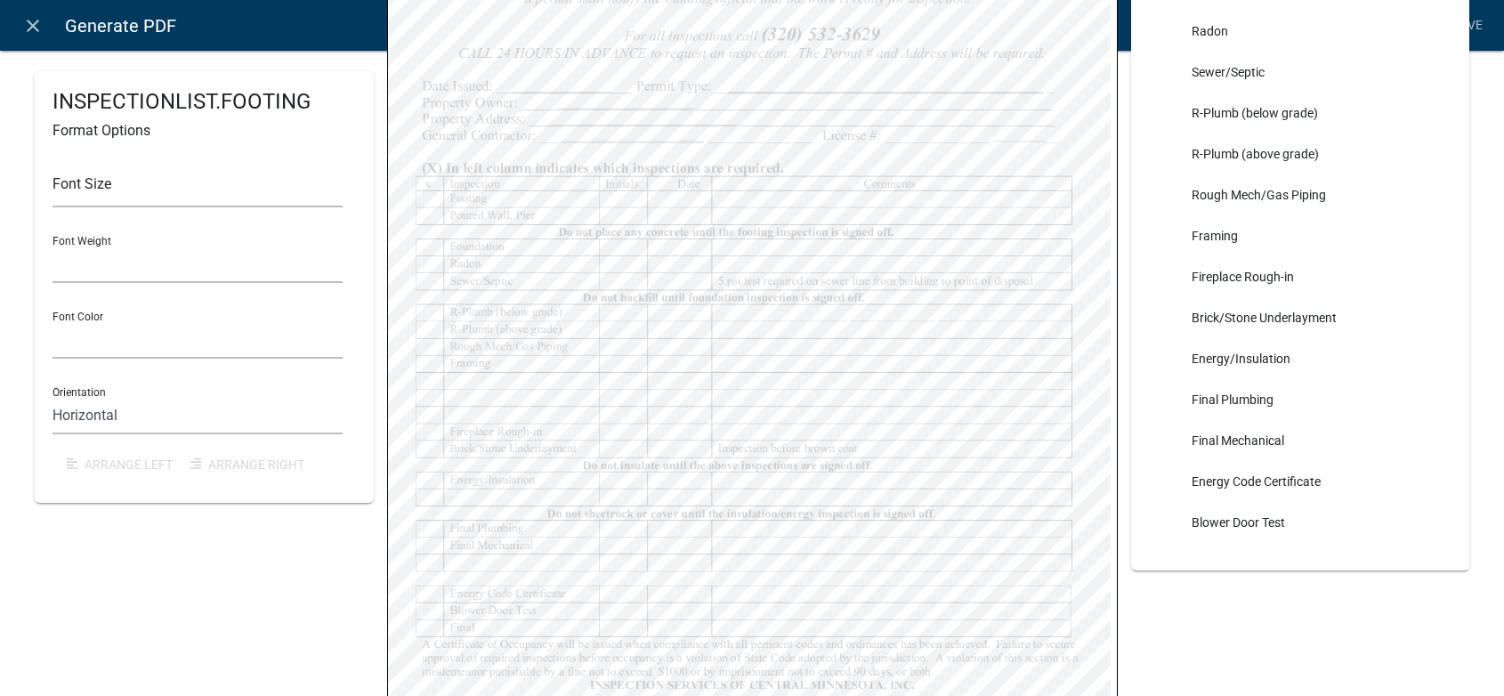
click at [246, 561] on div "INSPECTIONLIST.FOOTING Format Options Font Size Font Weight Normal Bold Font Co…" at bounding box center [204, 81] width 339 height 980
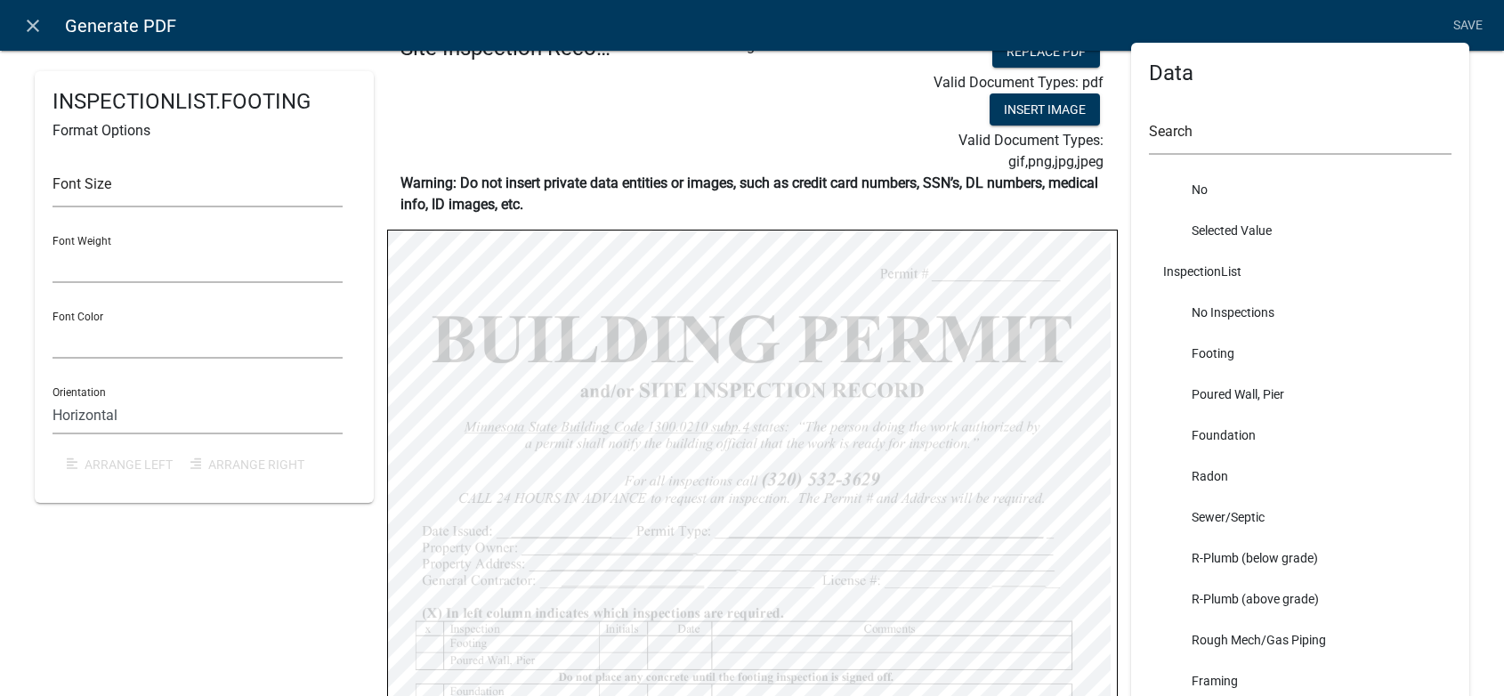
scroll to position [391, 0]
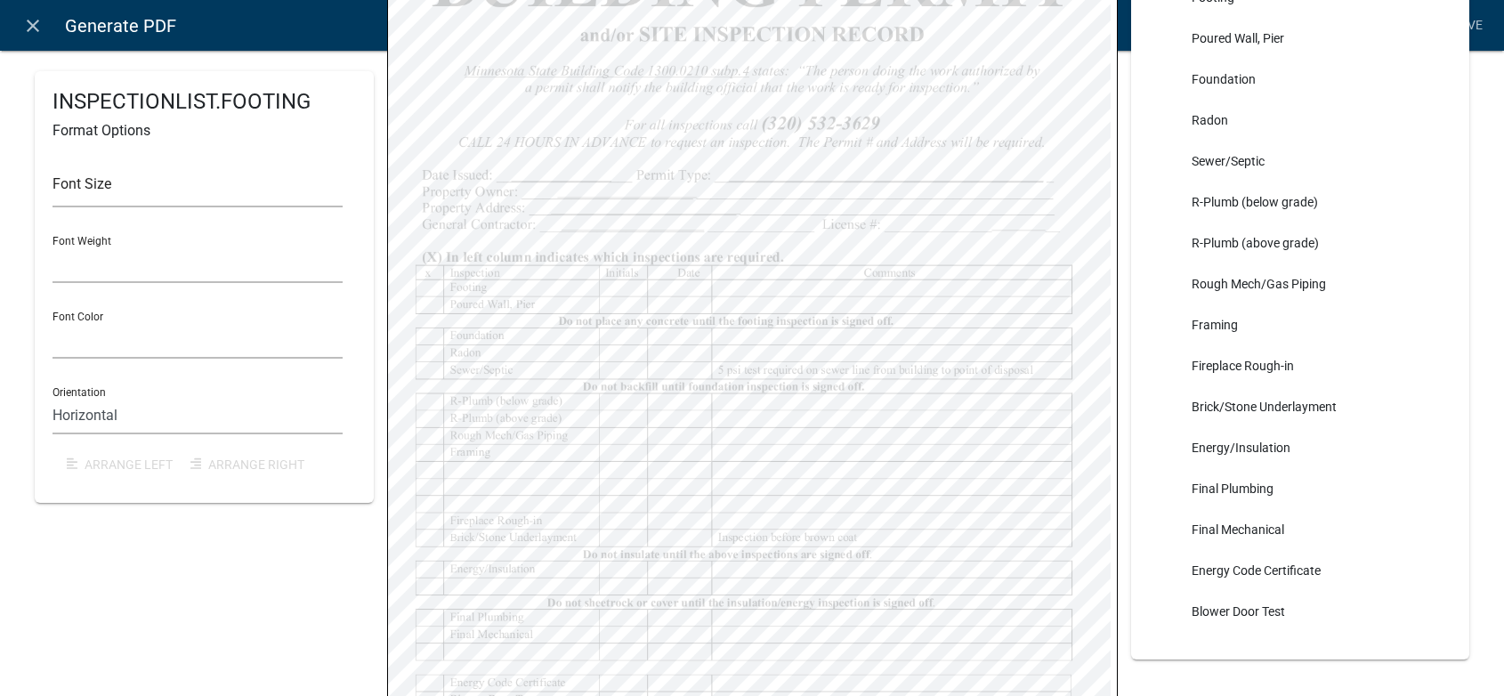
select select
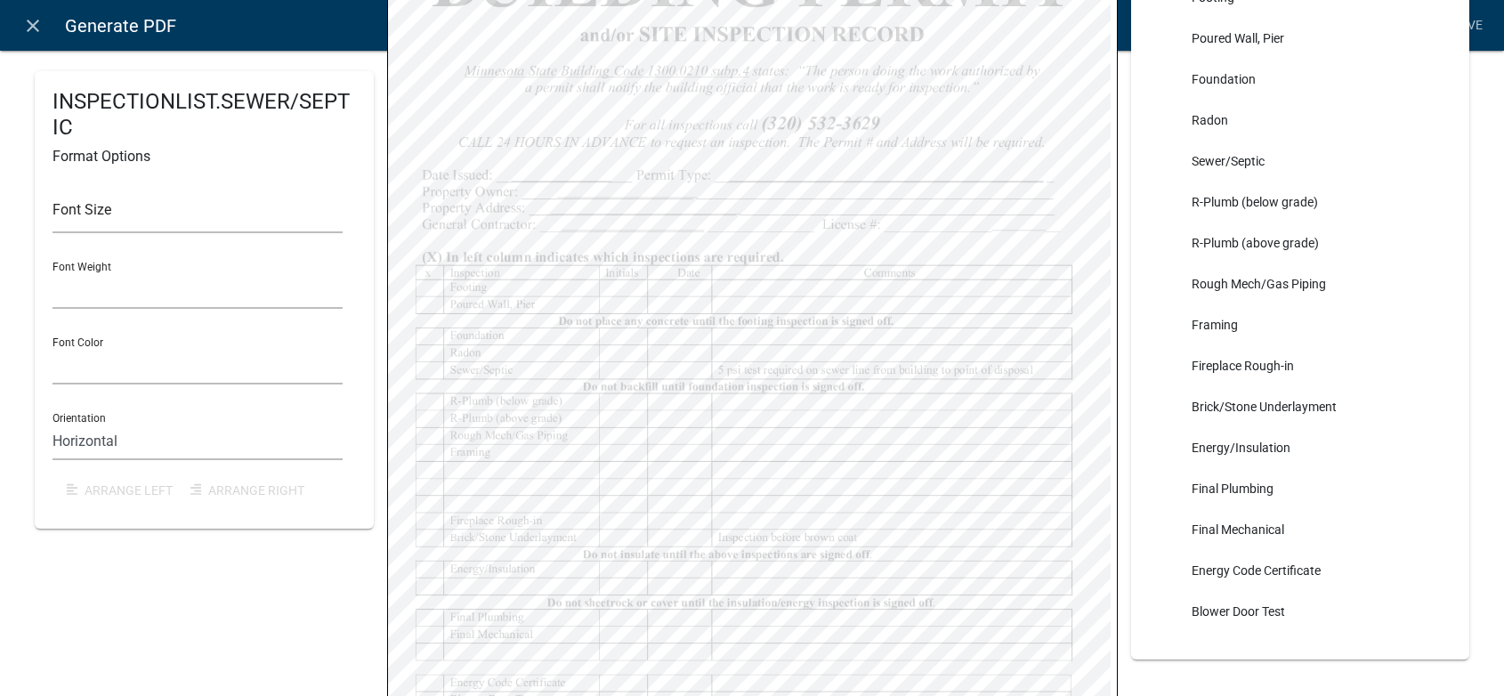
select select
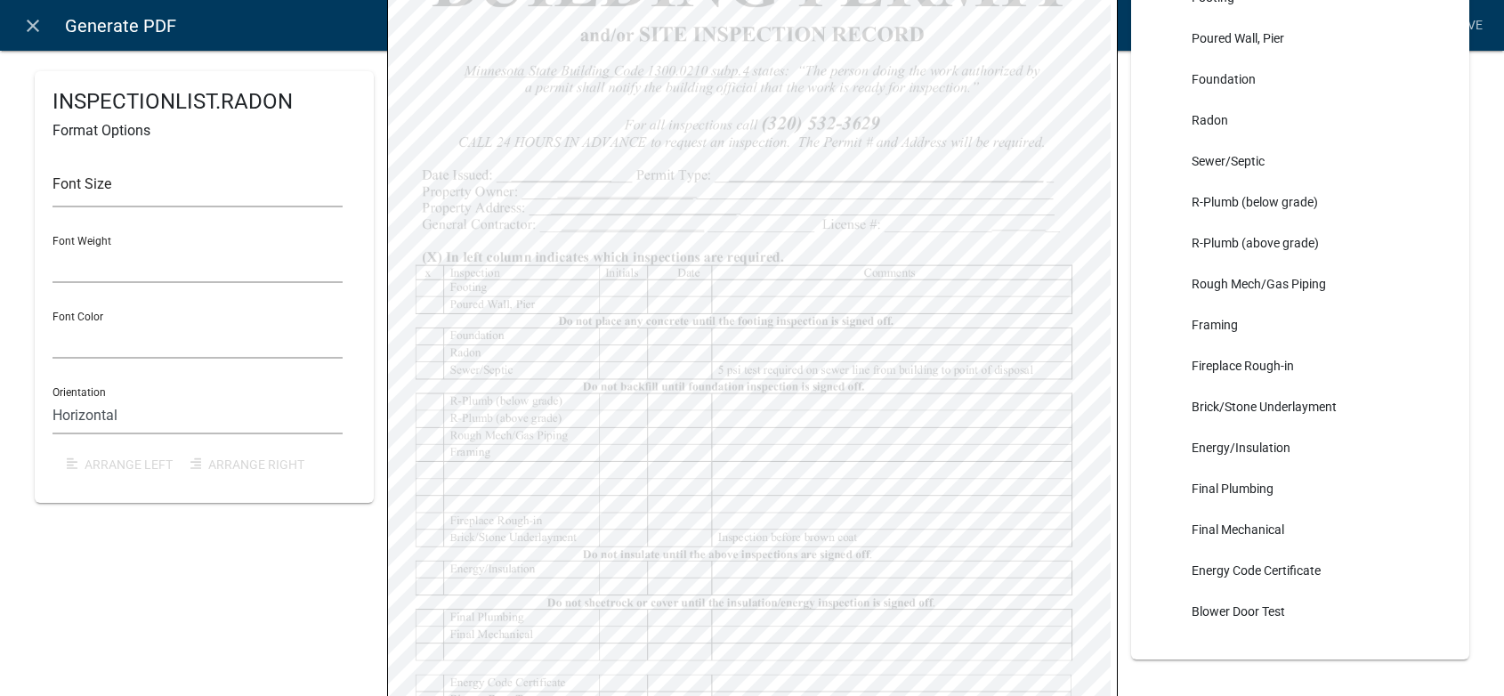
select select
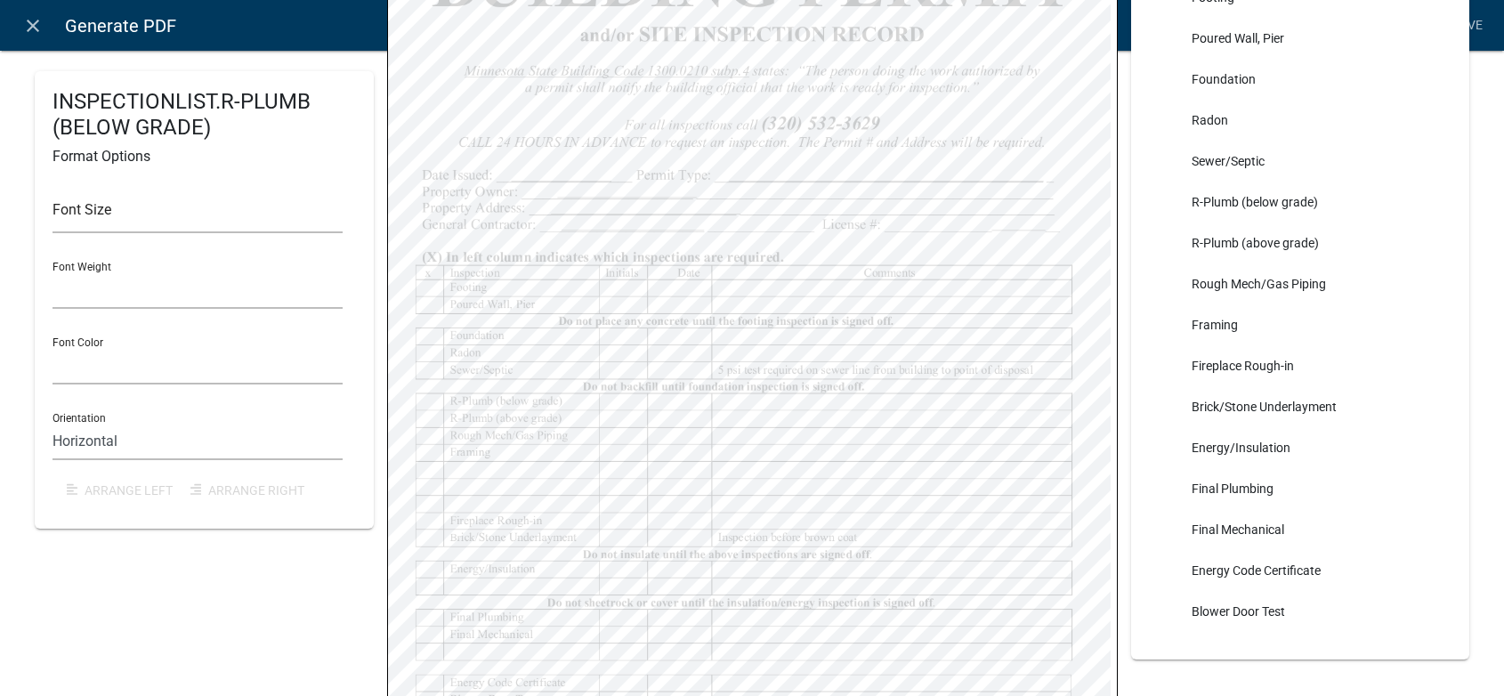
select select
click at [335, 556] on div "INSPECTIONLIST.ROUGH MECH/GAS PIPING Format Options Font Size Font Weight Norma…" at bounding box center [204, 170] width 339 height 980
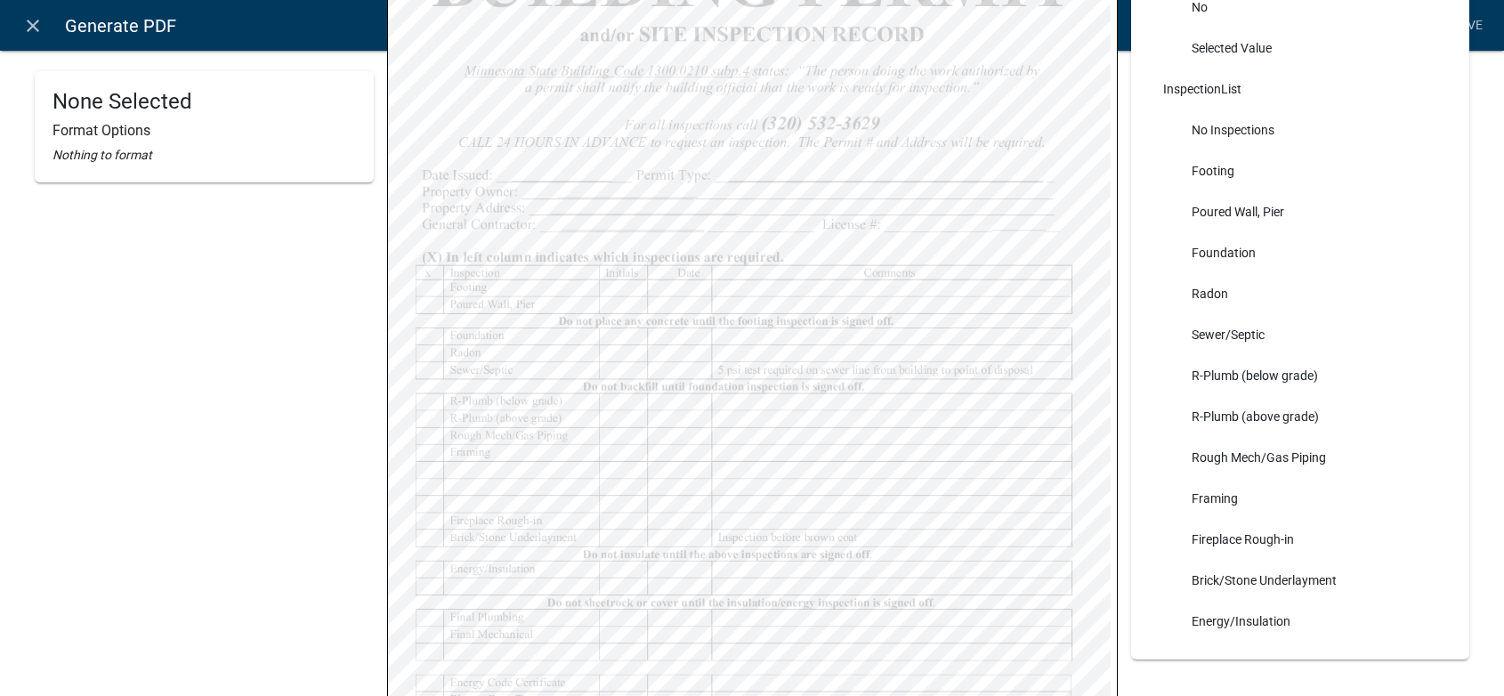
scroll to position [7918, 0]
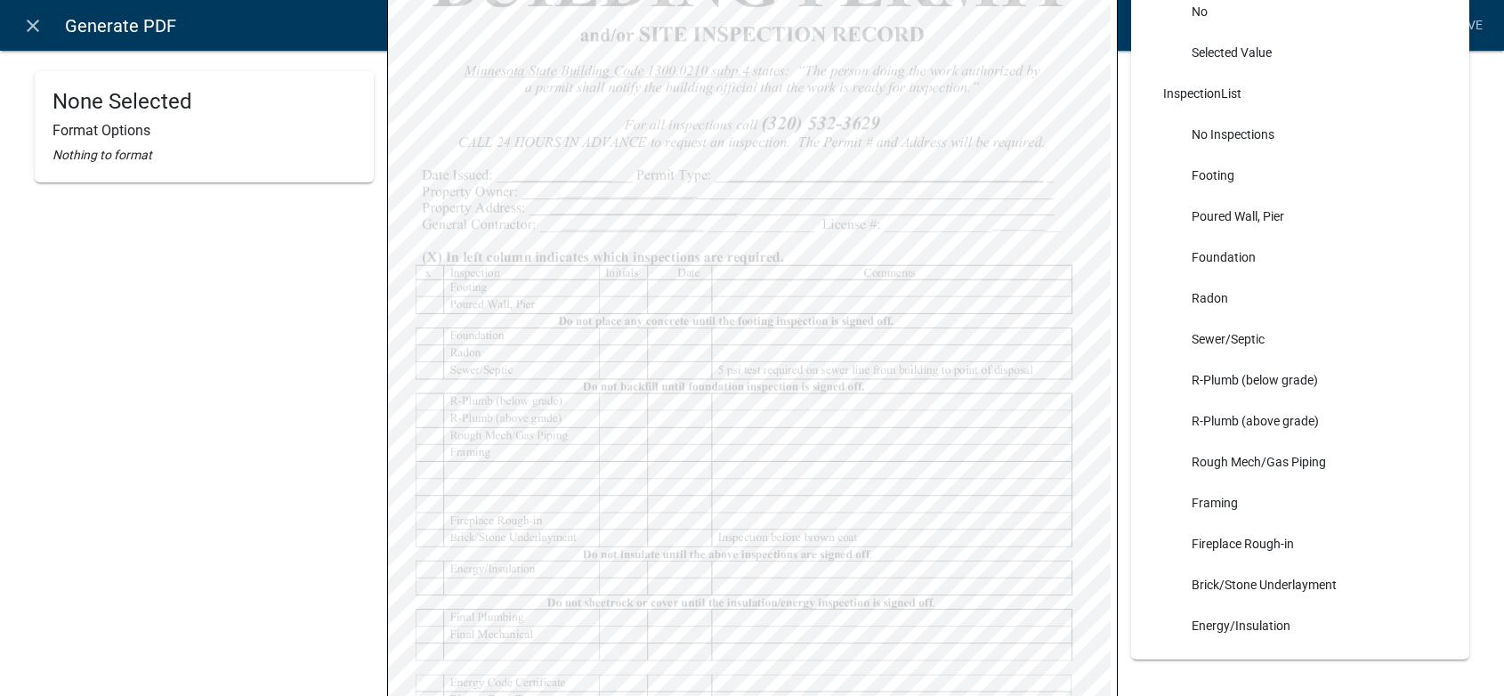
select select
click at [337, 595] on div "INSPECTIONLIST.POURED WALL, PIER Format Options Font Size Font Weight Normal Bo…" at bounding box center [204, 170] width 339 height 980
select select
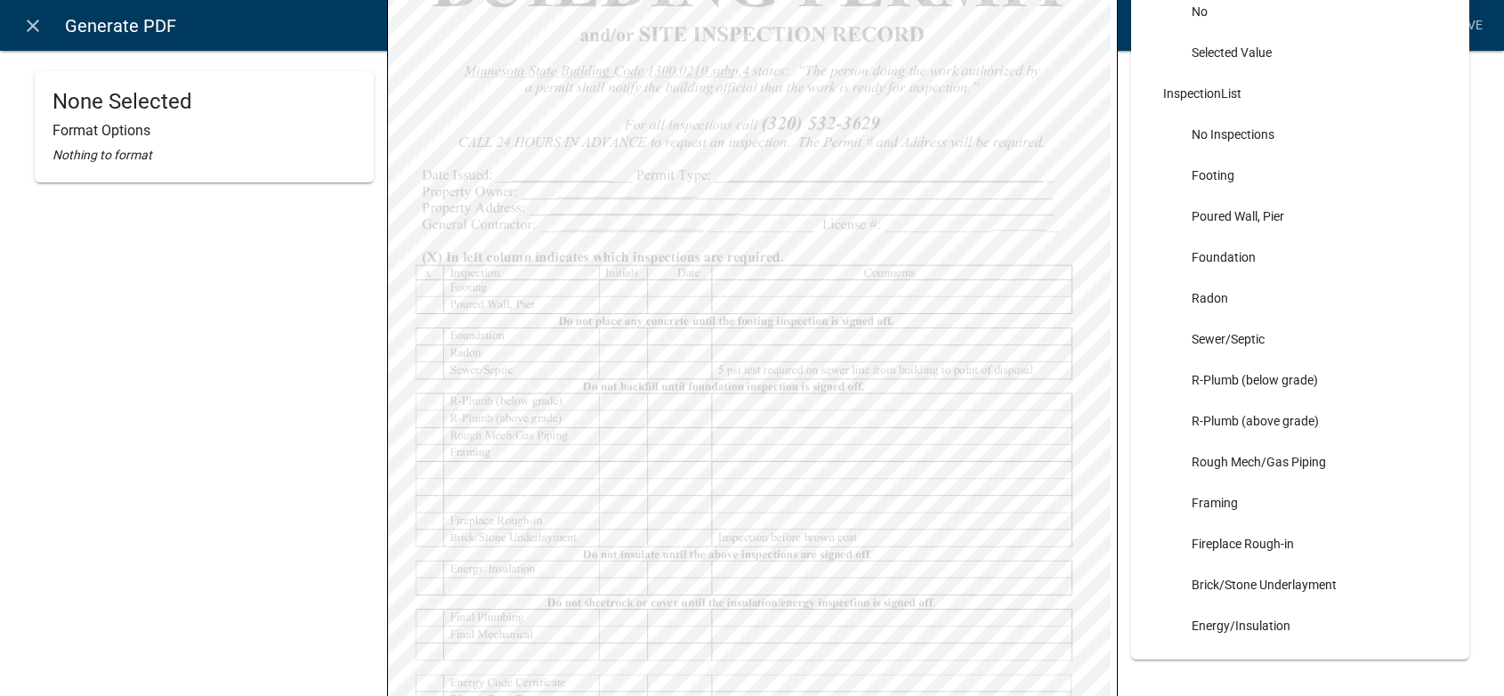
select select
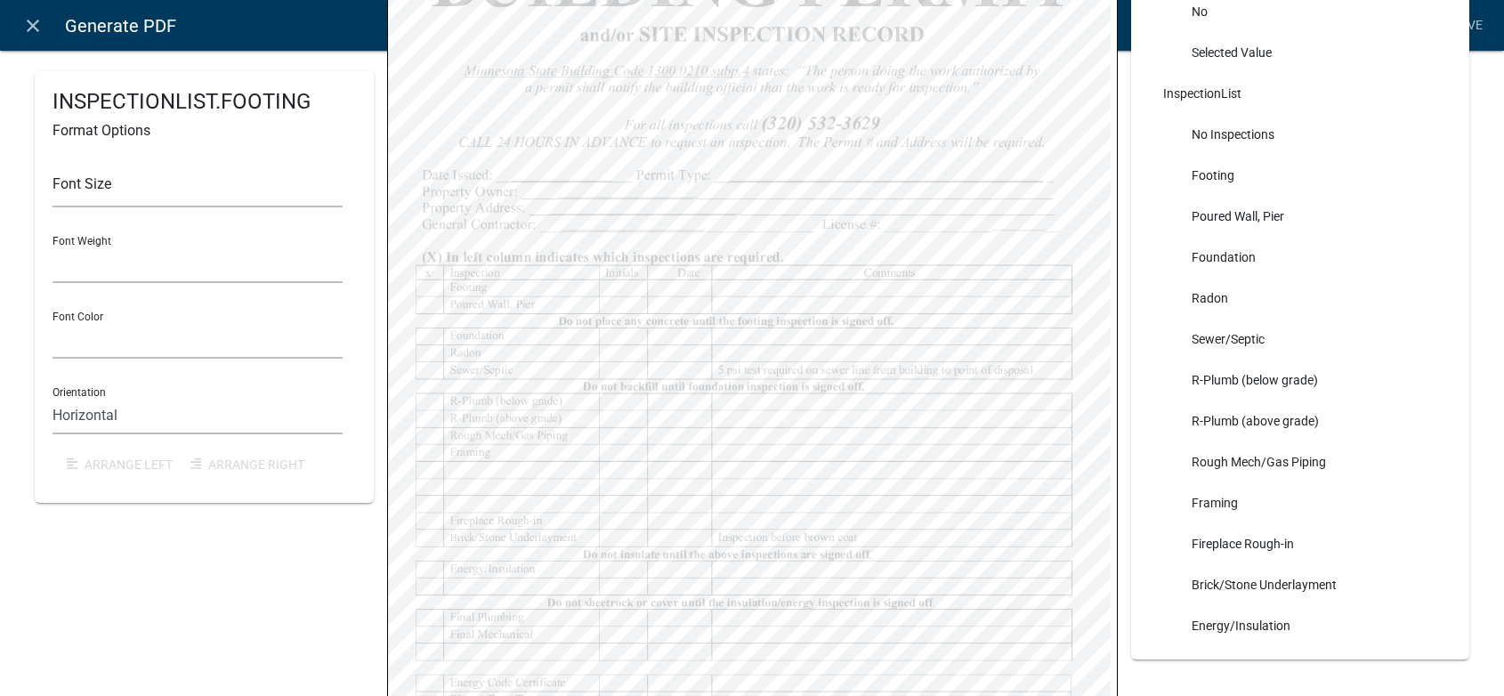
select select
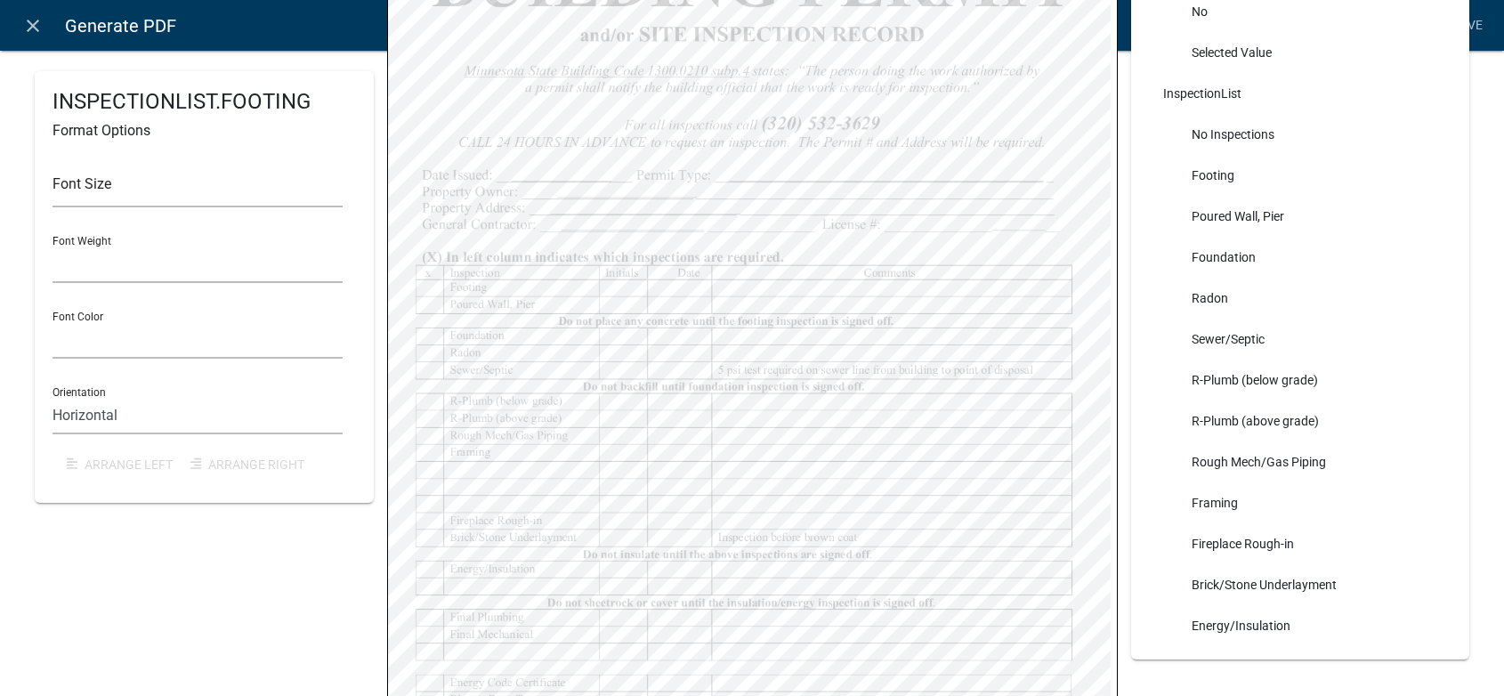
select select
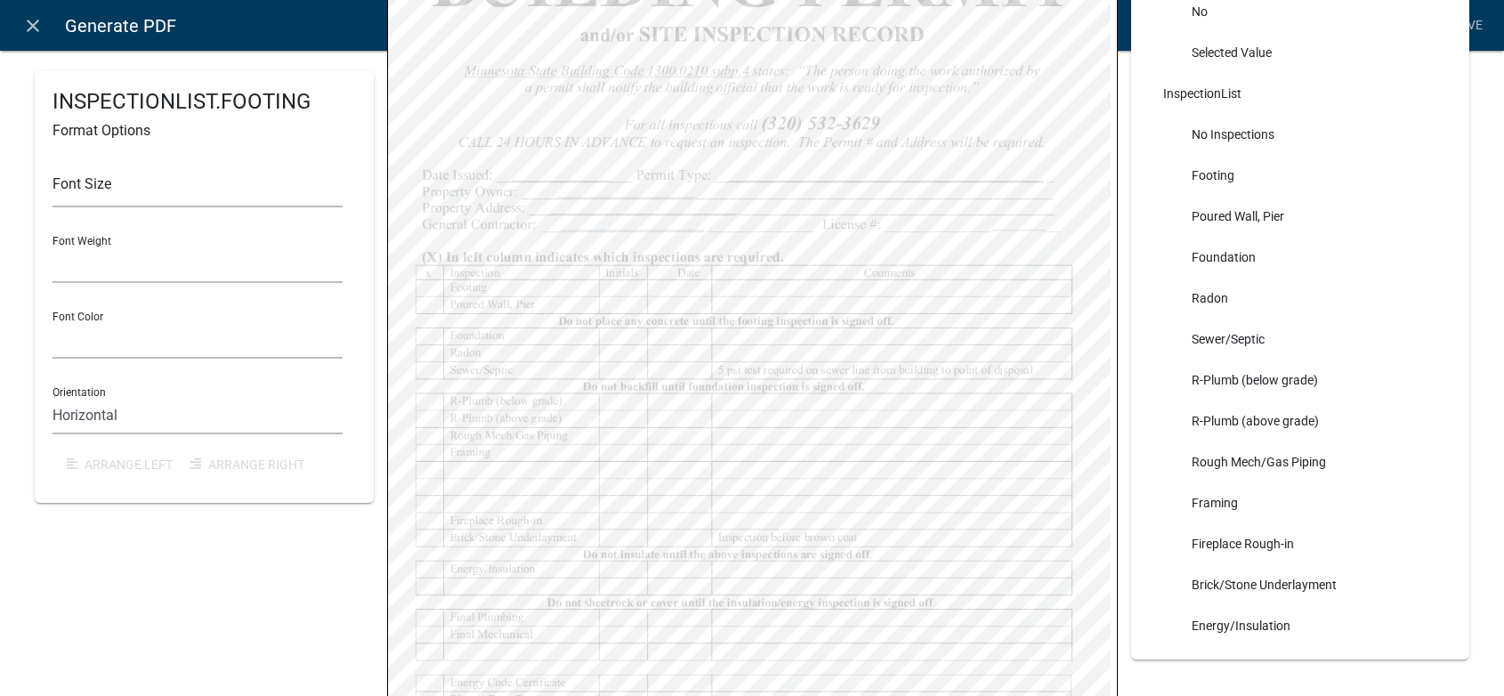
select select
click at [309, 561] on div "INSPECTIONLIST.POURED WALL, PIER Format Options Font Size Font Weight Normal Bo…" at bounding box center [204, 170] width 339 height 980
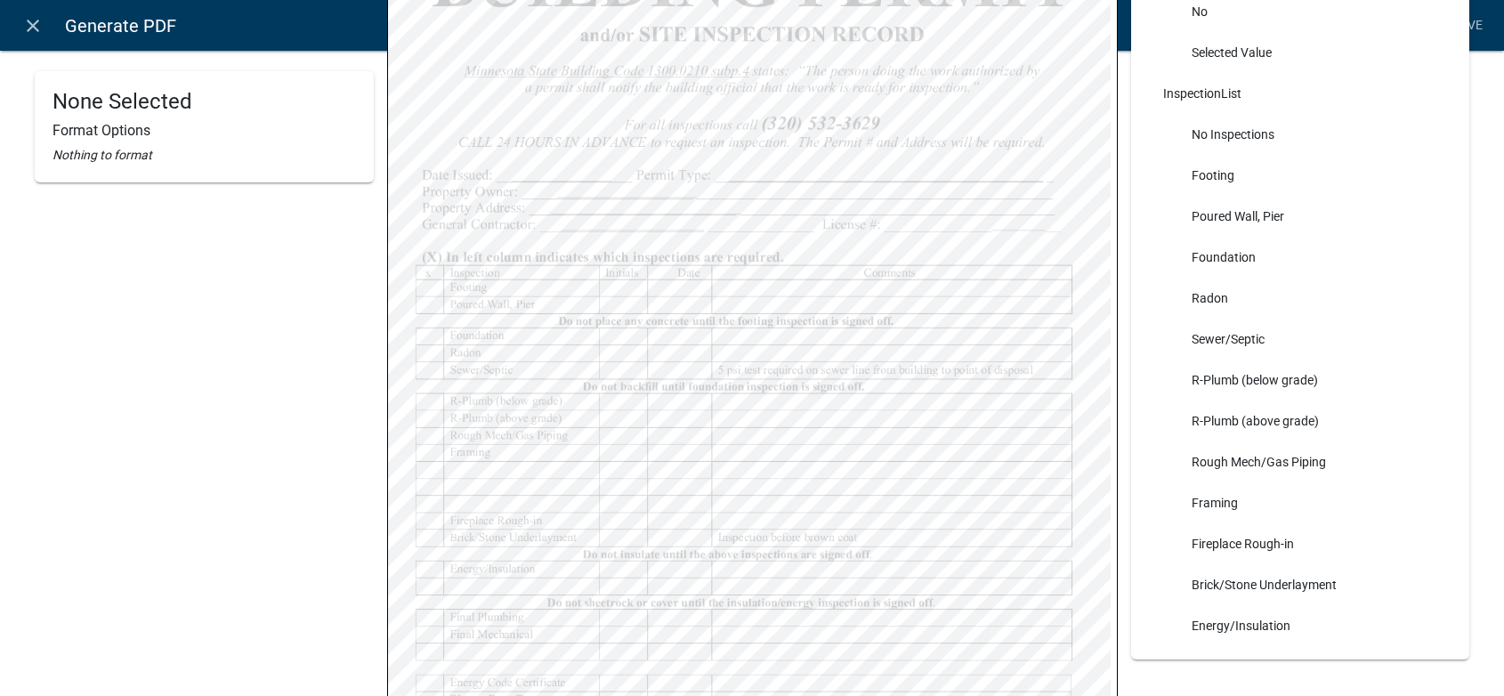
scroll to position [0, 0]
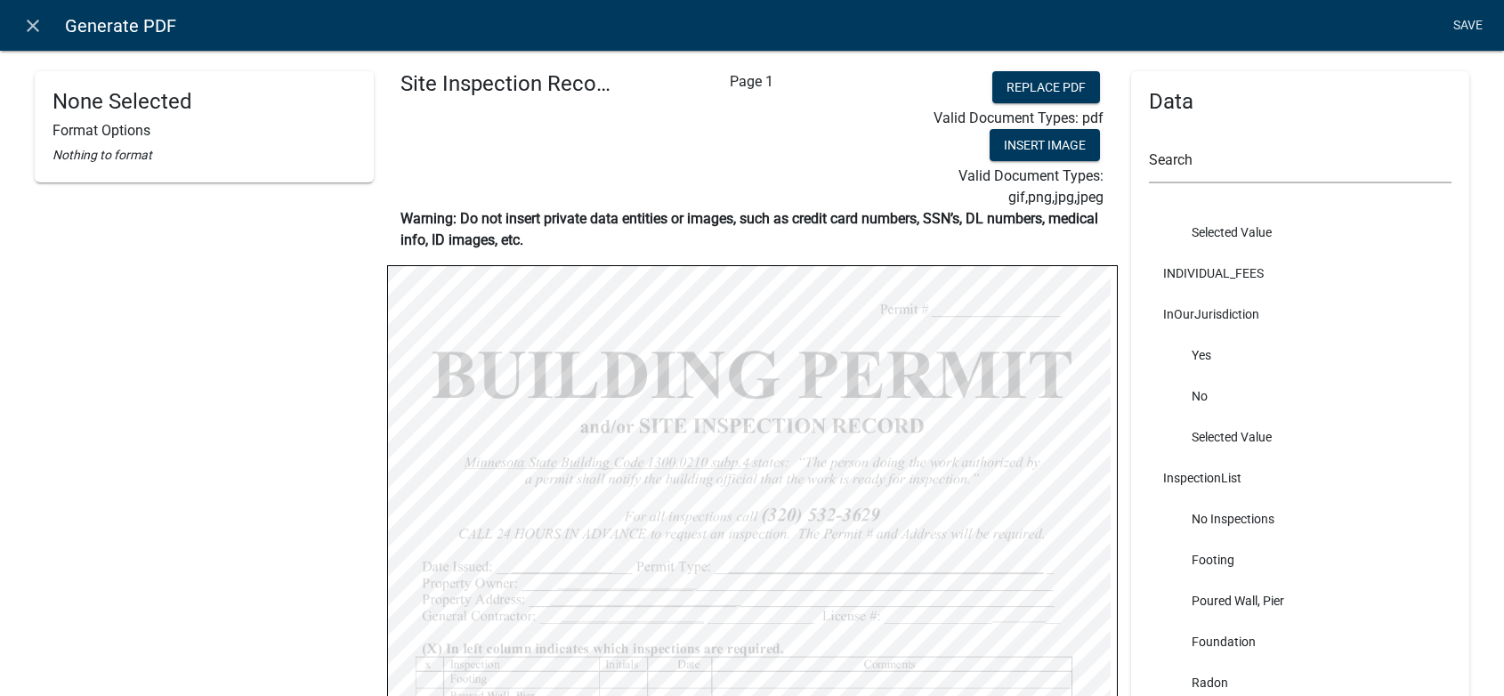
click at [1470, 28] on link "Save" at bounding box center [1467, 26] width 44 height 34
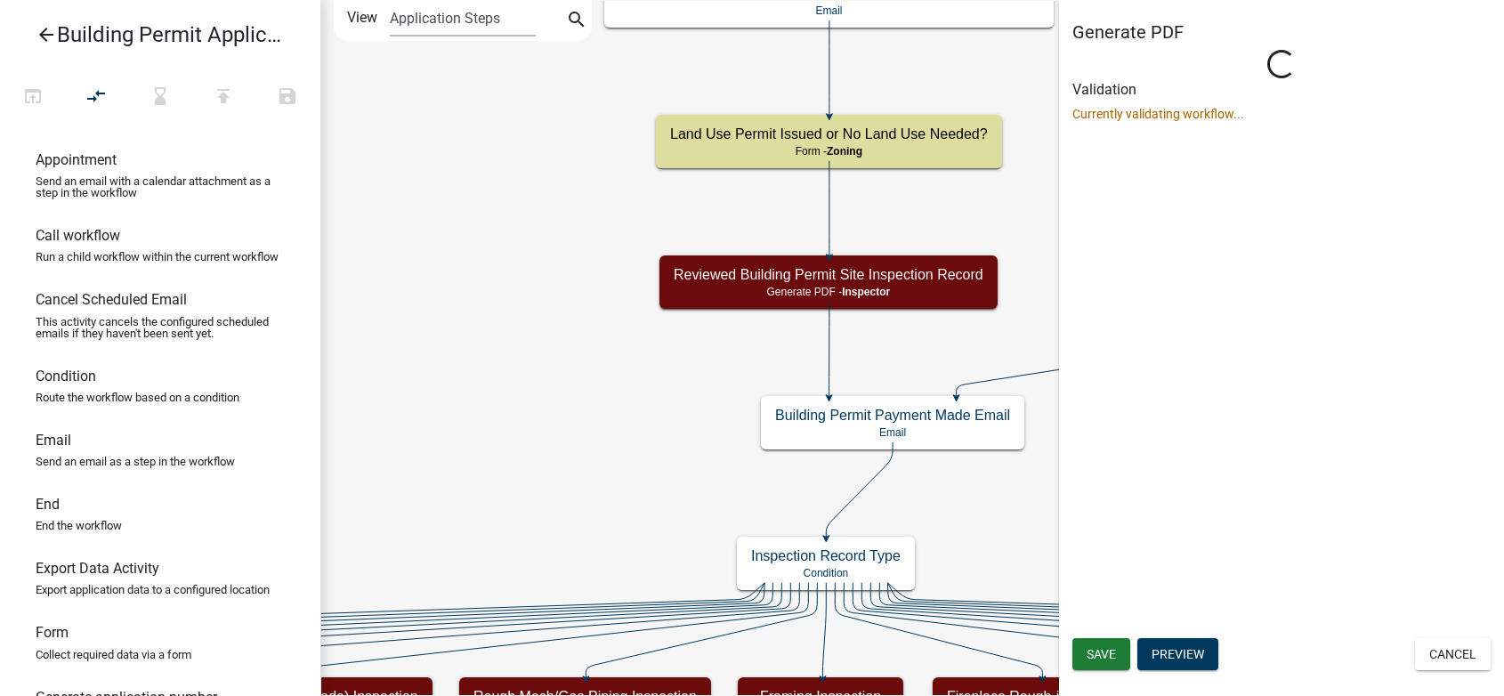
select select "D2455155-4C81-4C3B-921E-7F5A2A922018"
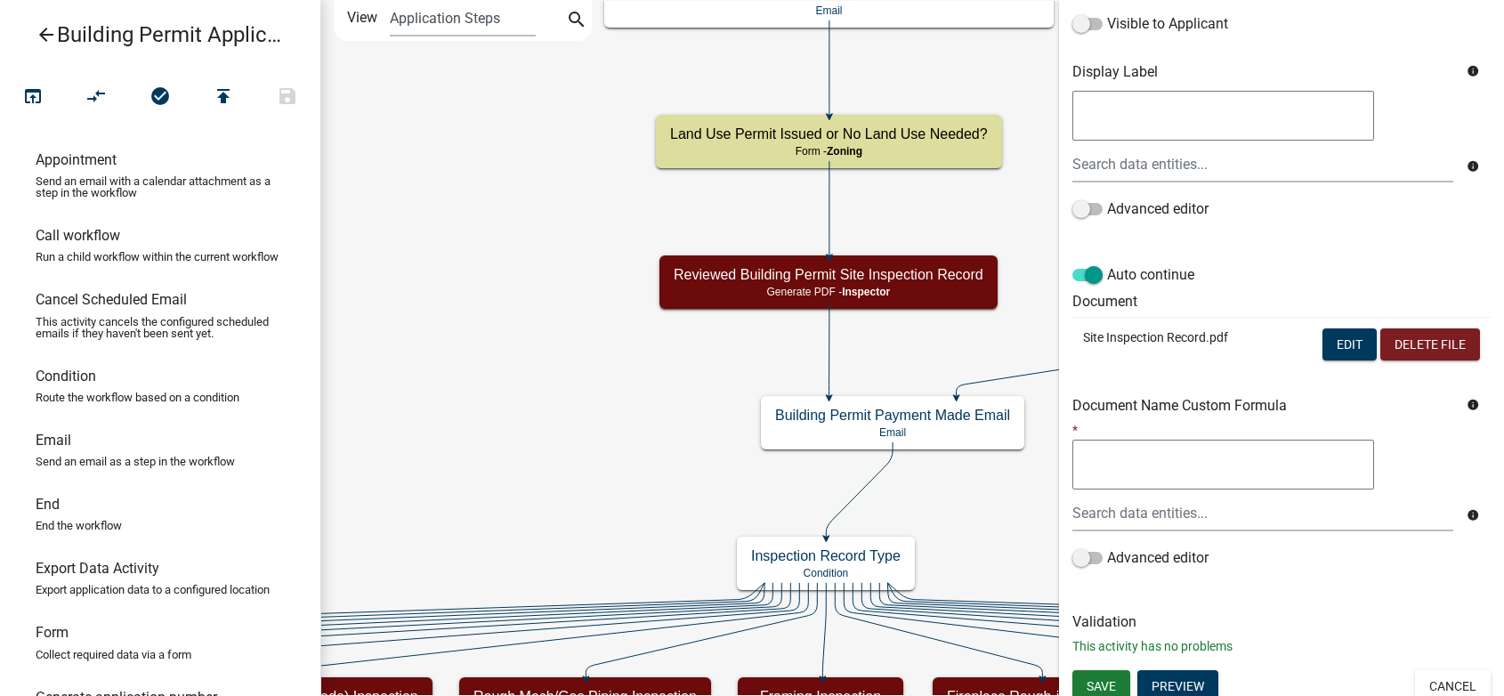
scroll to position [319, 0]
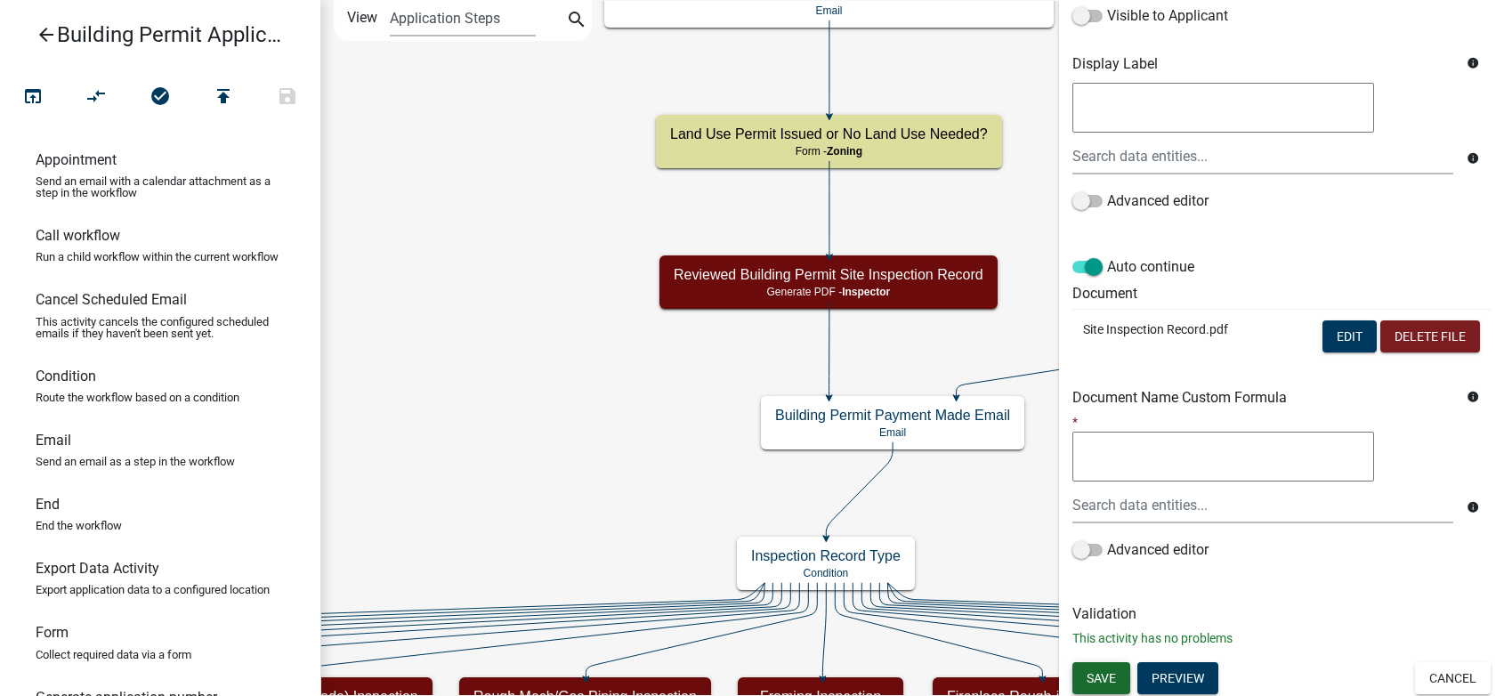
click at [1105, 672] on span "Save" at bounding box center [1100, 677] width 29 height 14
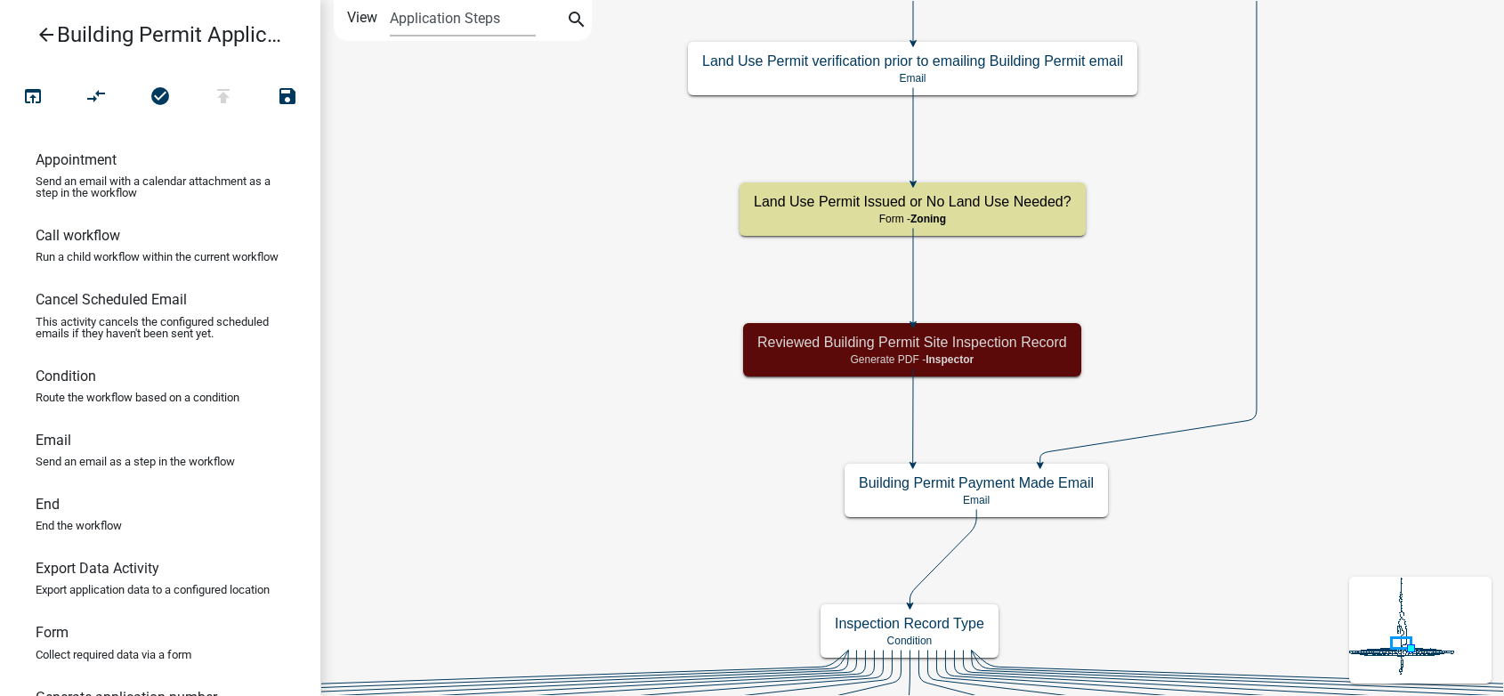
scroll to position [0, 0]
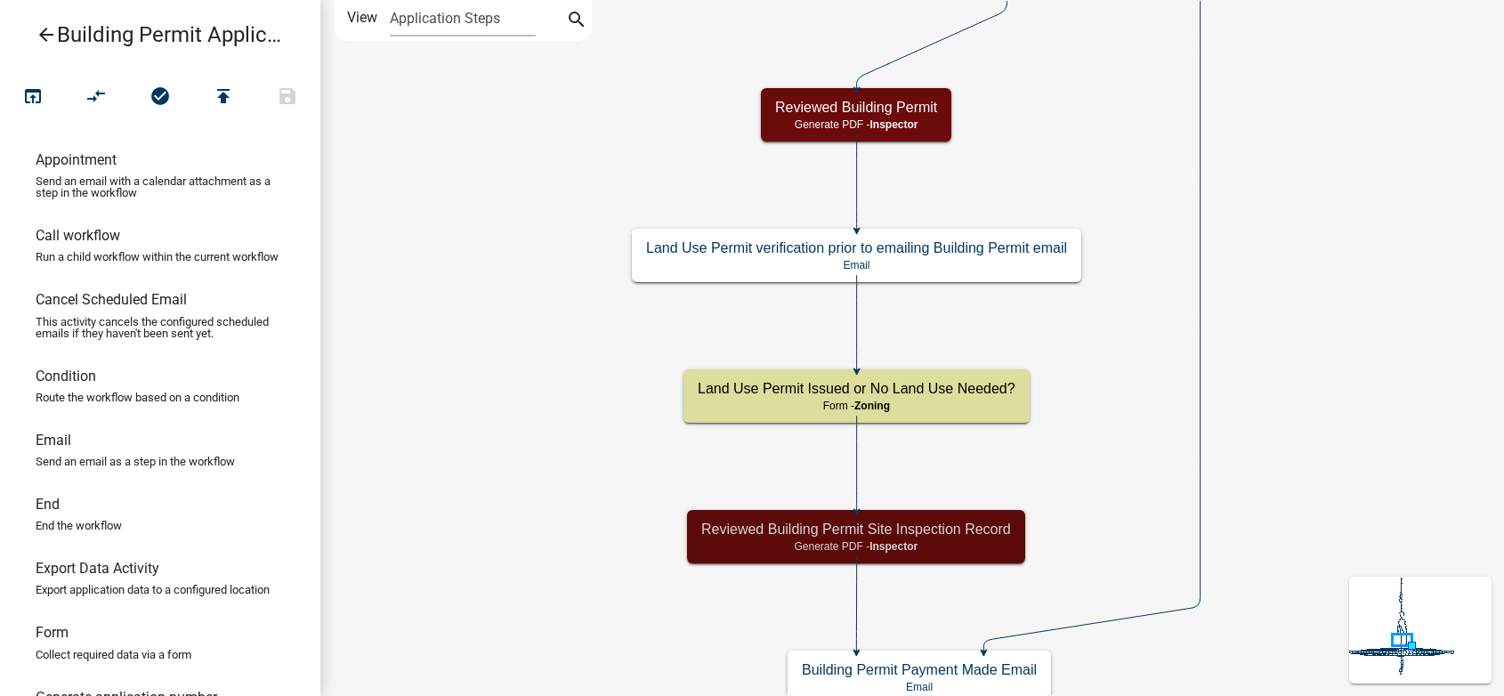
click at [44, 36] on icon "arrow_back" at bounding box center [46, 36] width 21 height 25
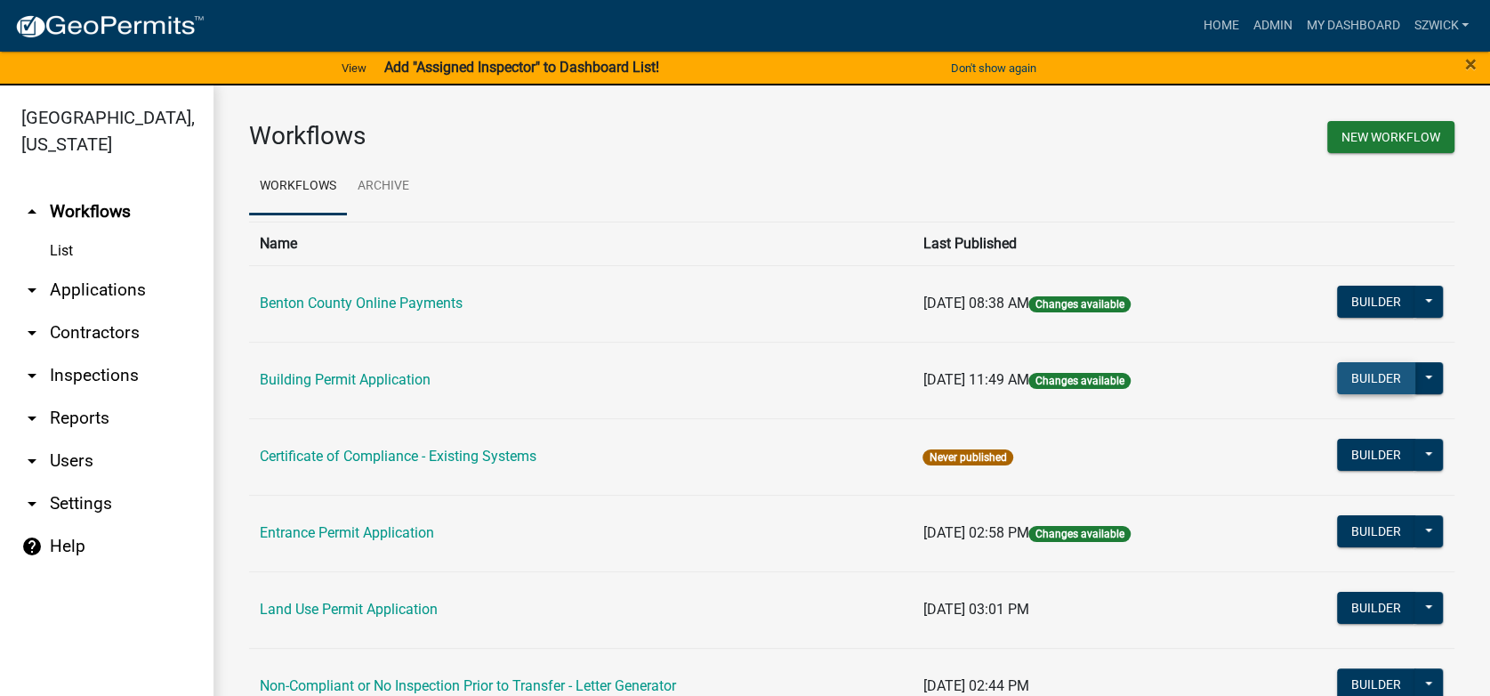
click at [1367, 377] on button "Builder" at bounding box center [1376, 378] width 78 height 32
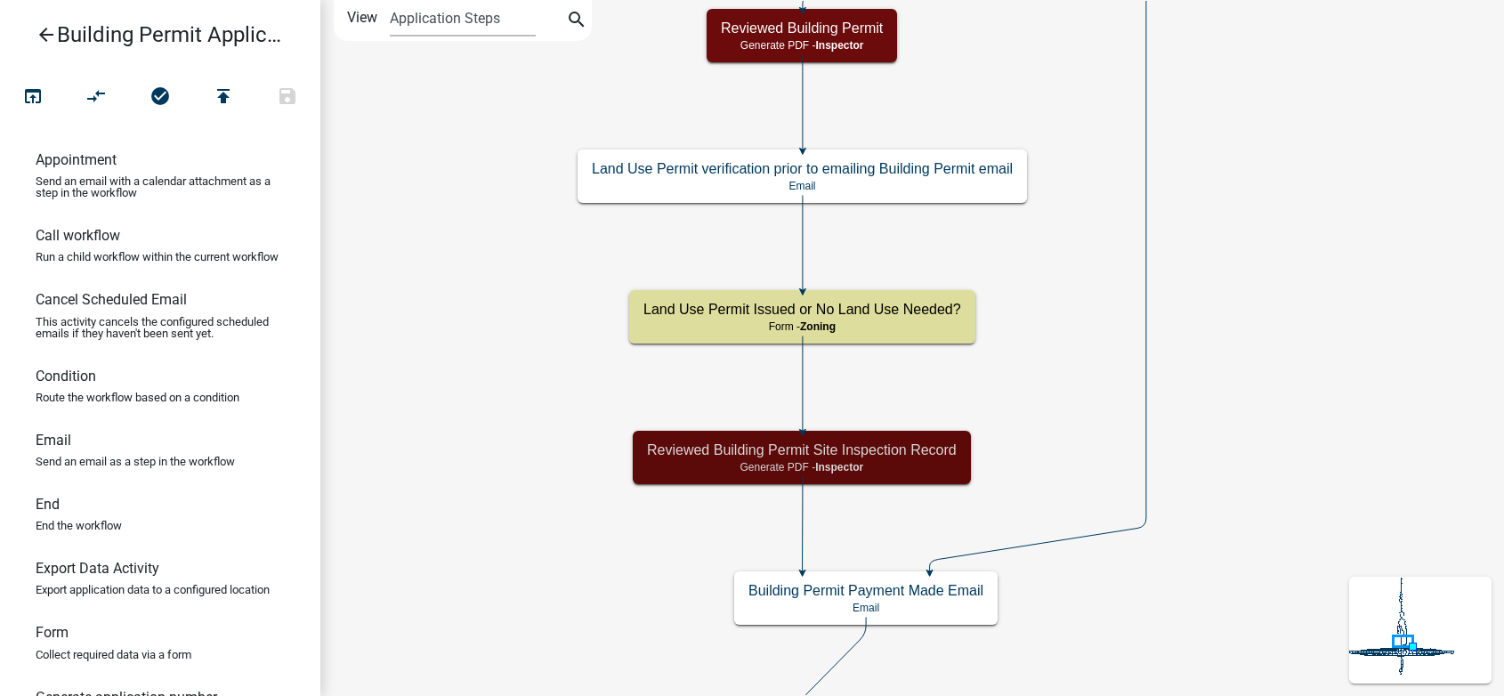
click at [912, 457] on h5 "Reviewed Building Permit Site Inspection Record" at bounding box center [802, 449] width 310 height 17
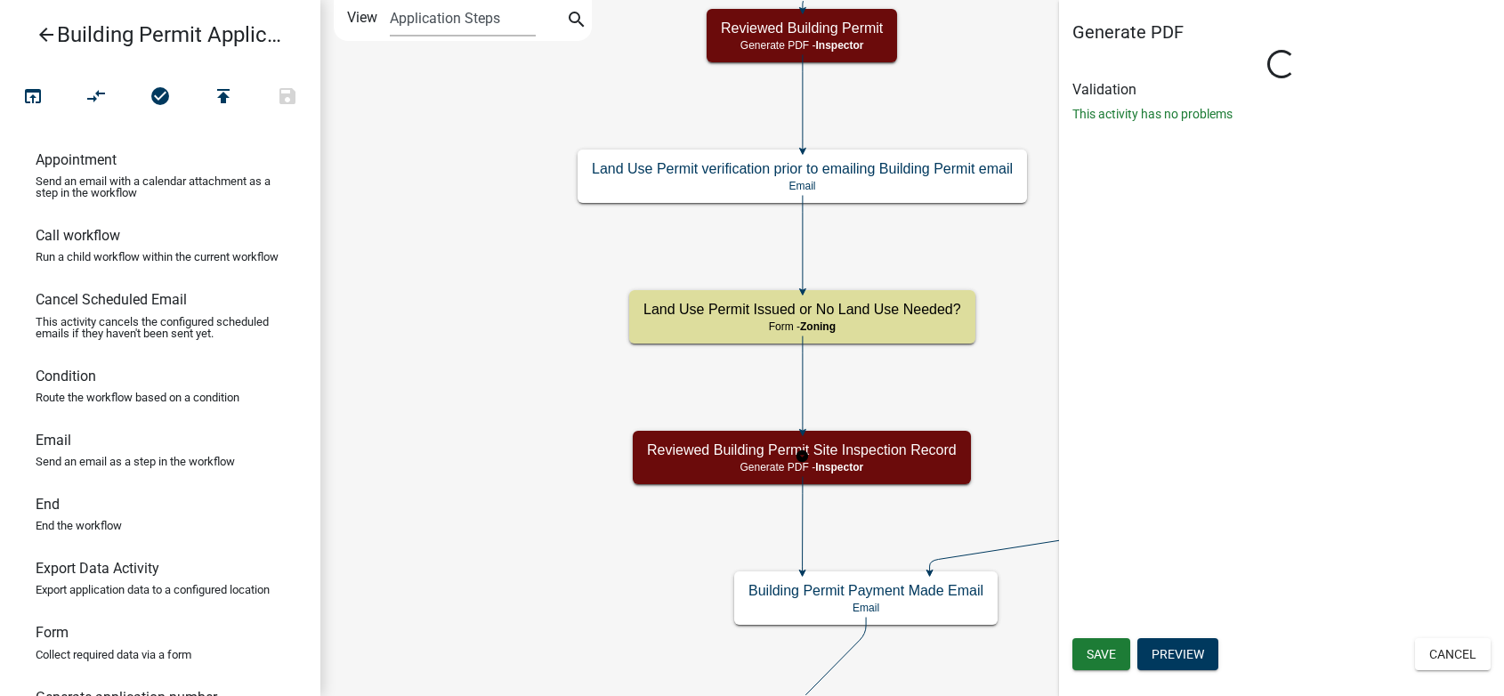
select select "D2455155-4C81-4C3B-921E-7F5A2A922018"
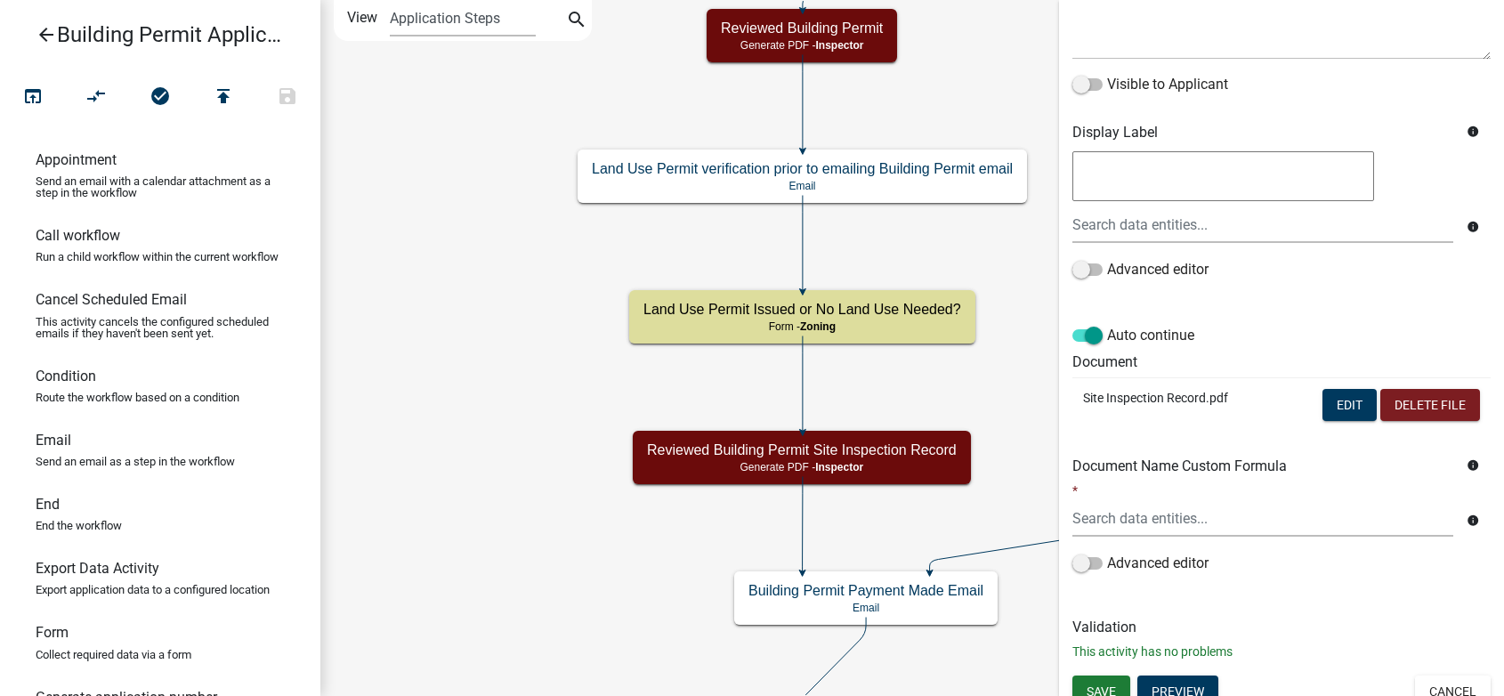
scroll to position [265, 0]
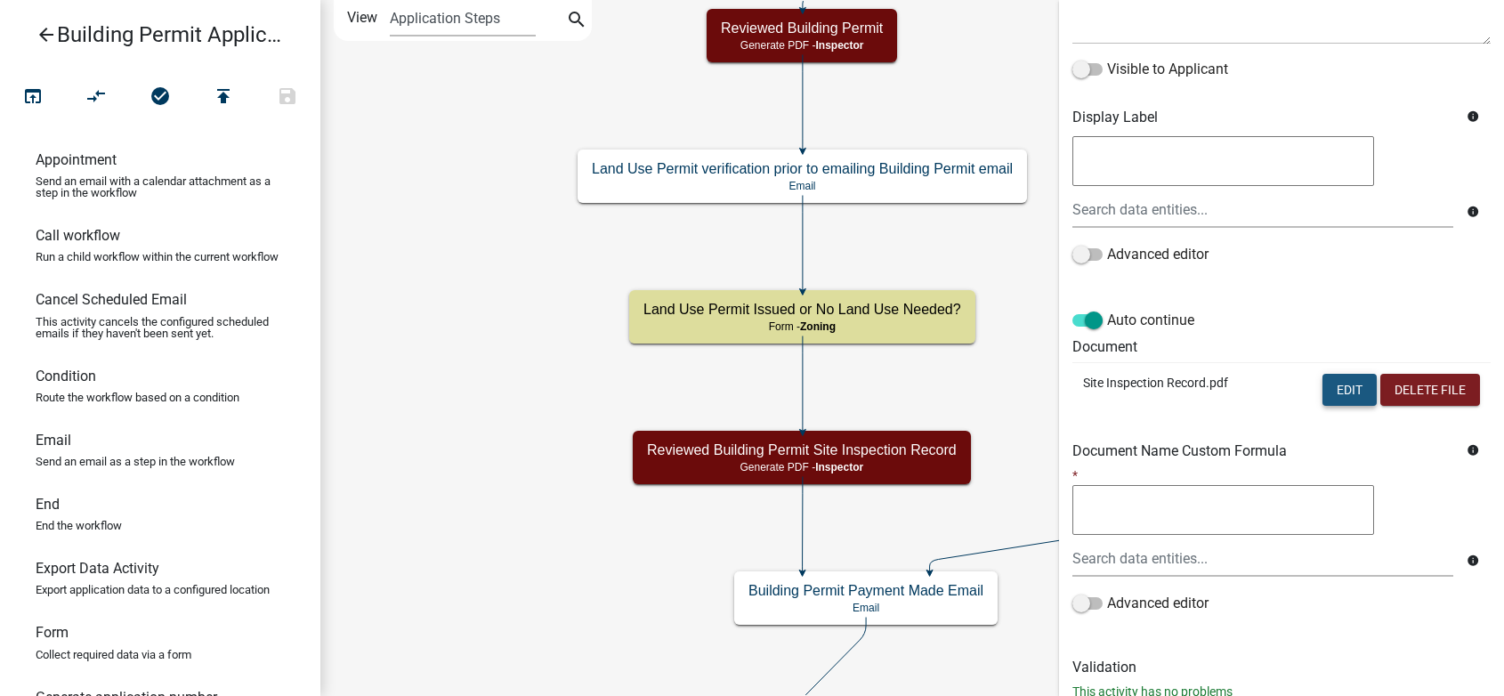
click at [1330, 386] on button "Edit" at bounding box center [1349, 390] width 54 height 32
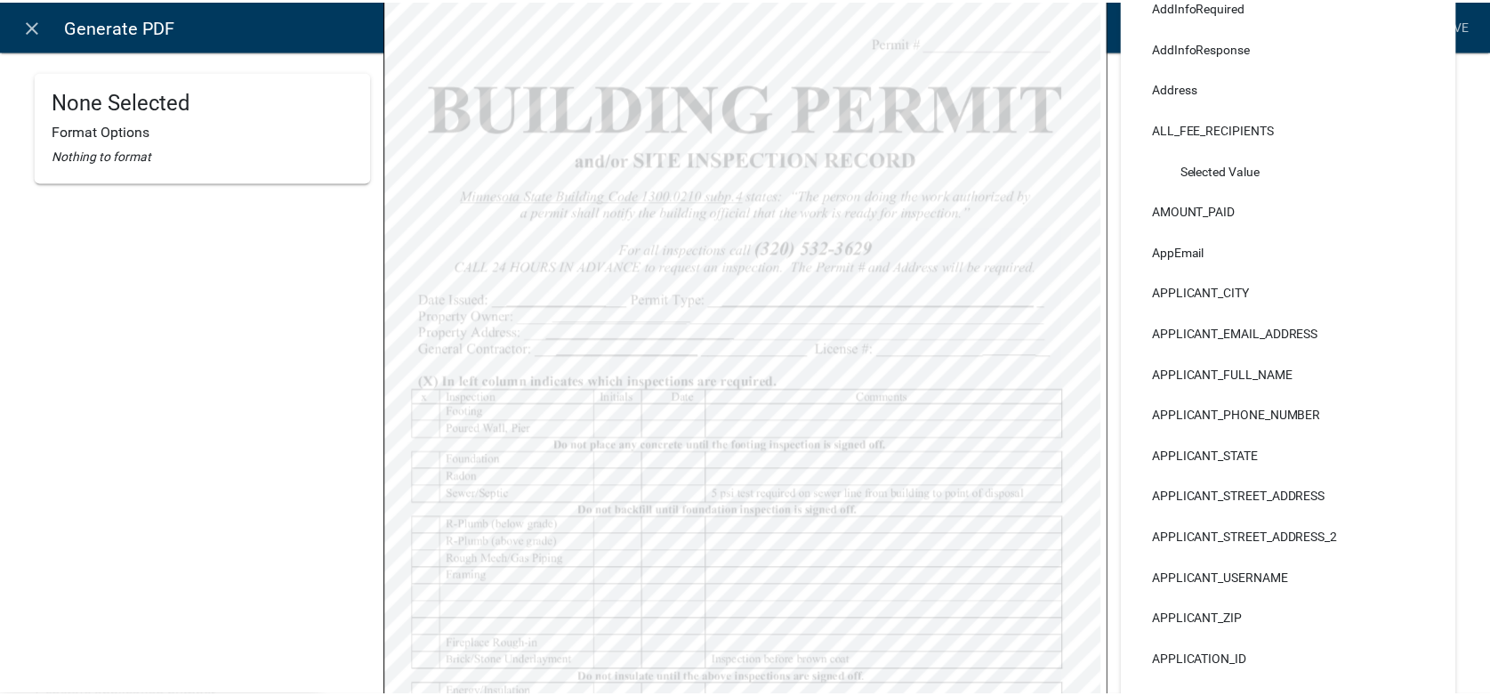
scroll to position [0, 0]
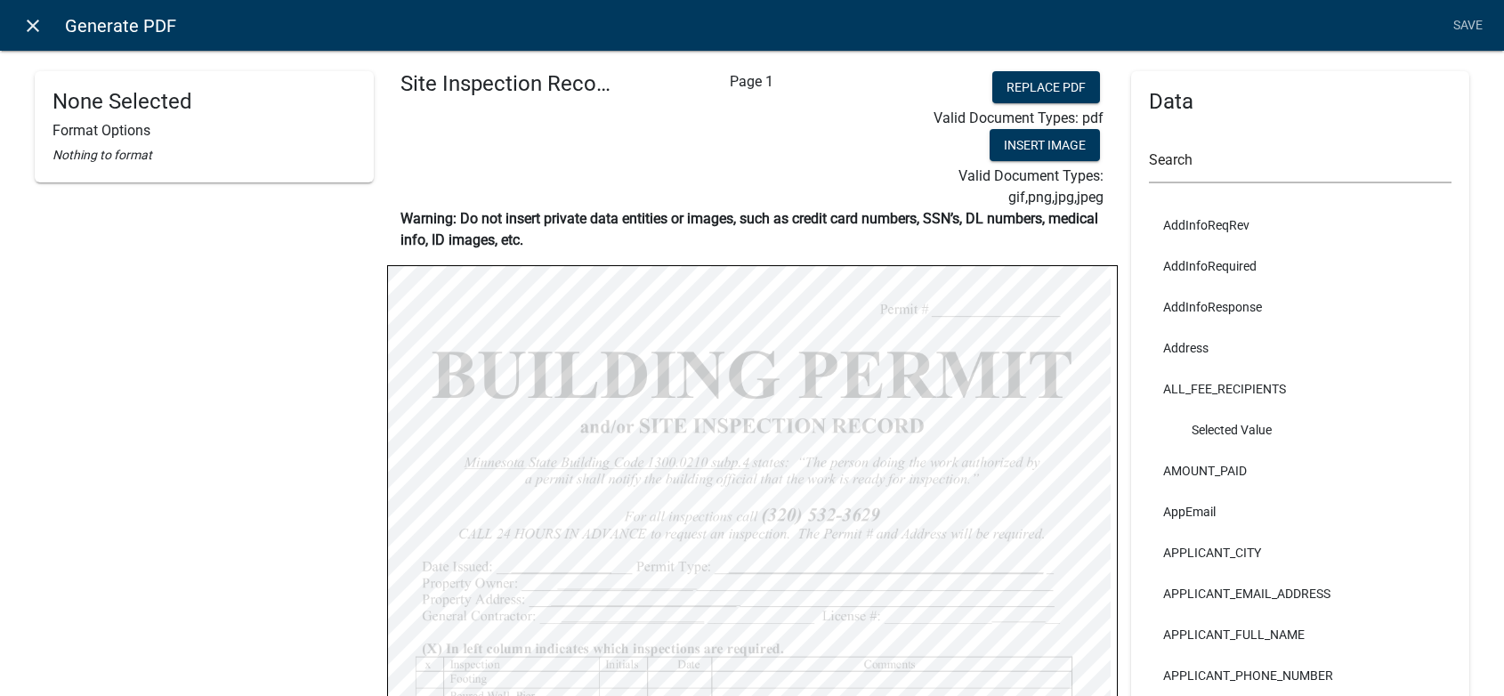
click at [29, 24] on icon "close" at bounding box center [32, 25] width 21 height 21
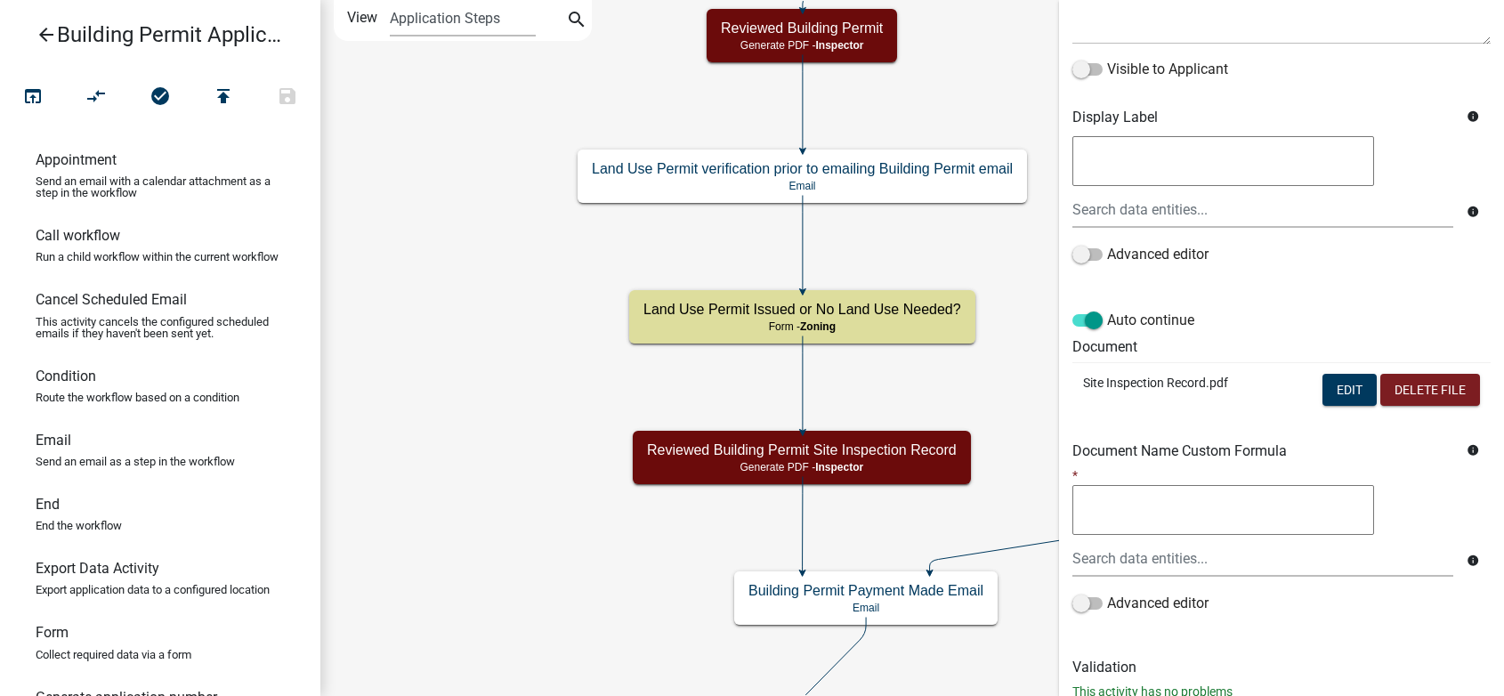
click at [44, 35] on icon "arrow_back" at bounding box center [46, 36] width 21 height 25
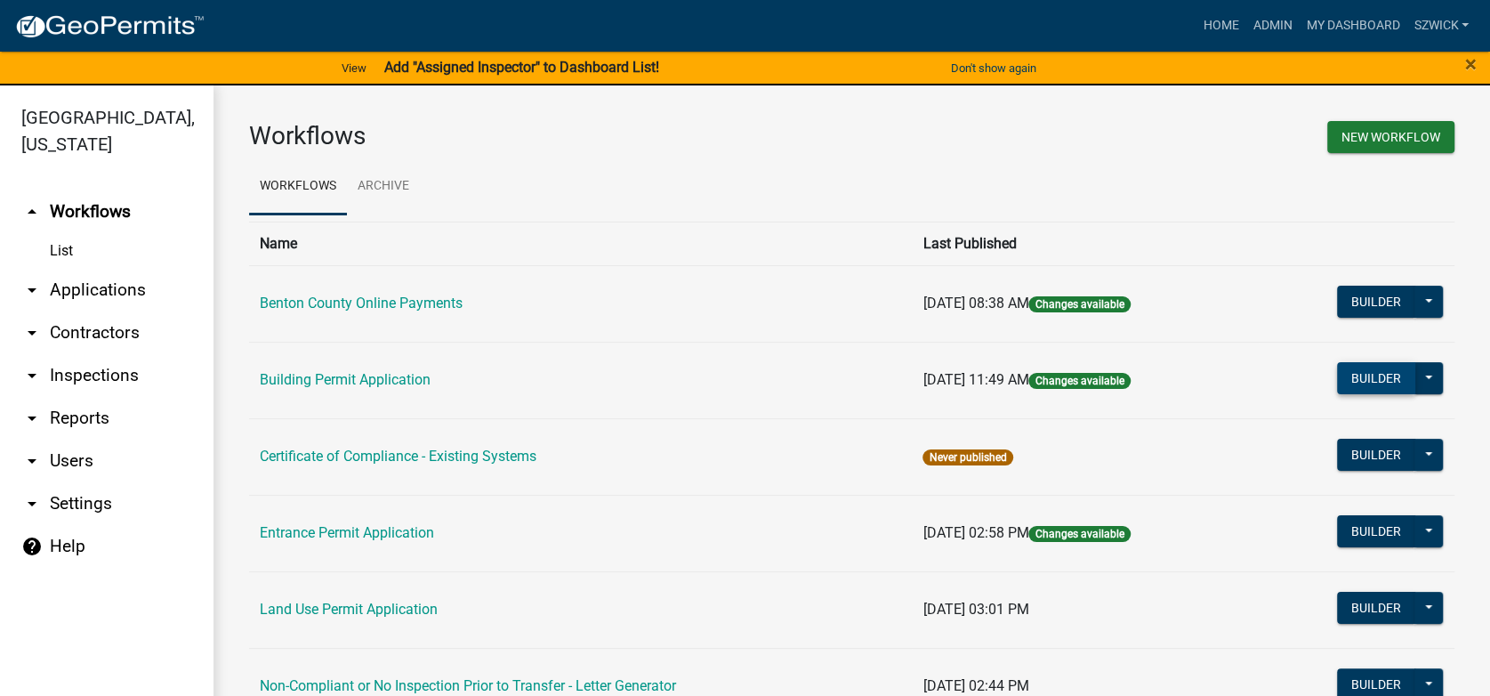
click at [1382, 380] on button "Builder" at bounding box center [1376, 378] width 78 height 32
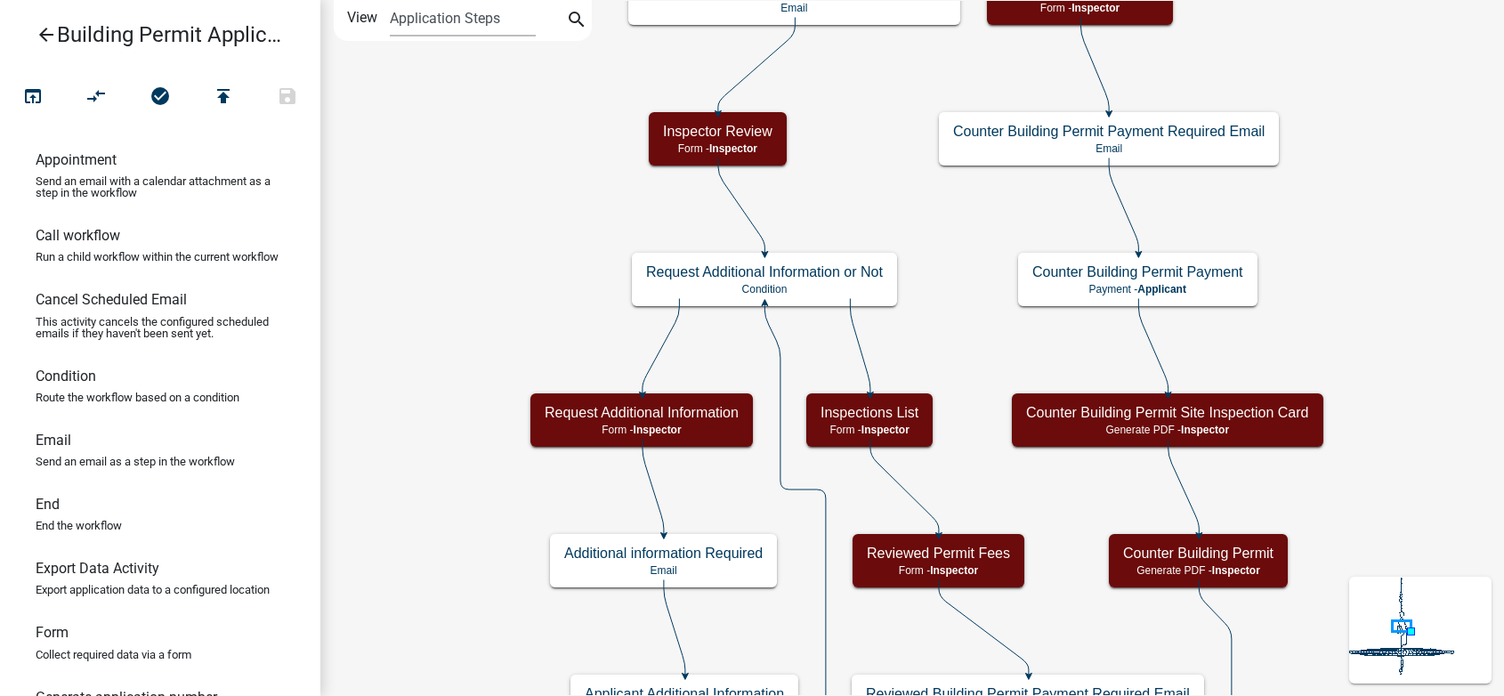
click at [37, 35] on icon "arrow_back" at bounding box center [46, 36] width 21 height 25
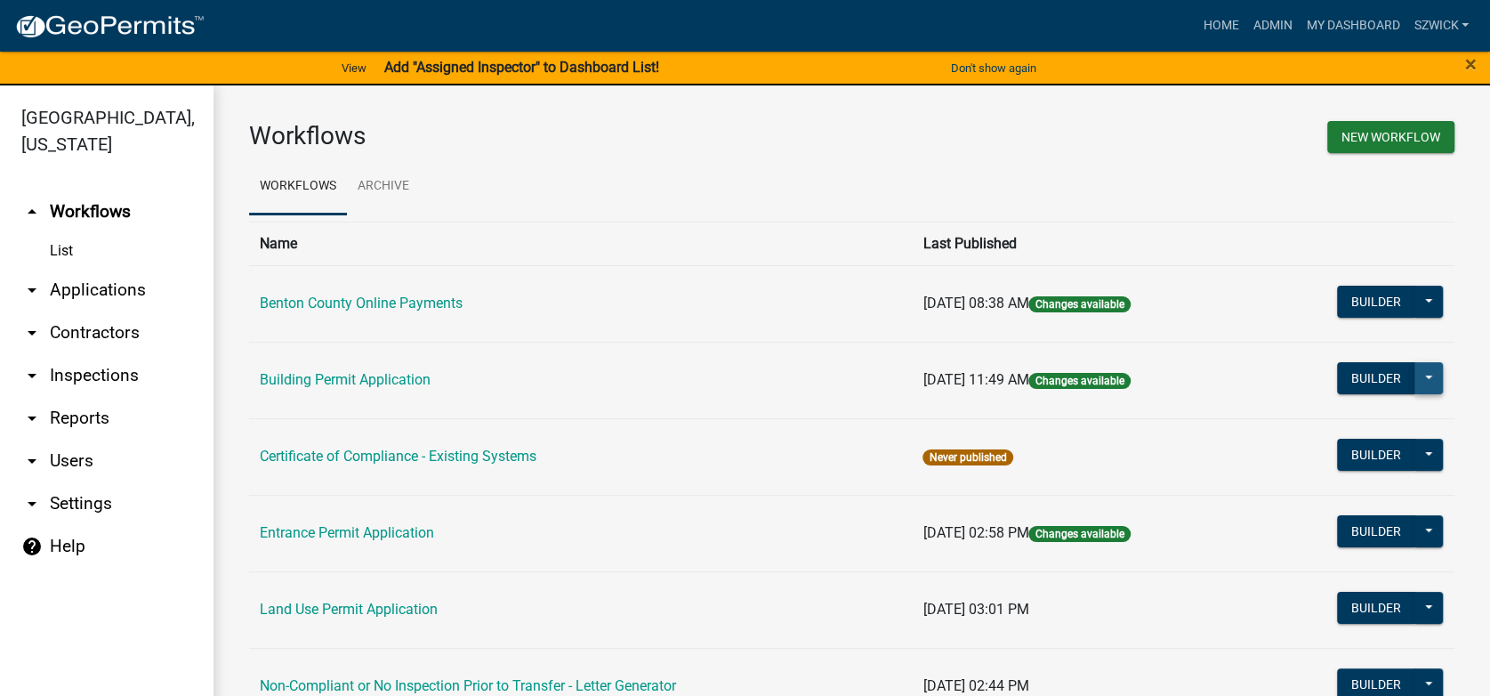
click at [1415, 382] on button at bounding box center [1429, 378] width 28 height 32
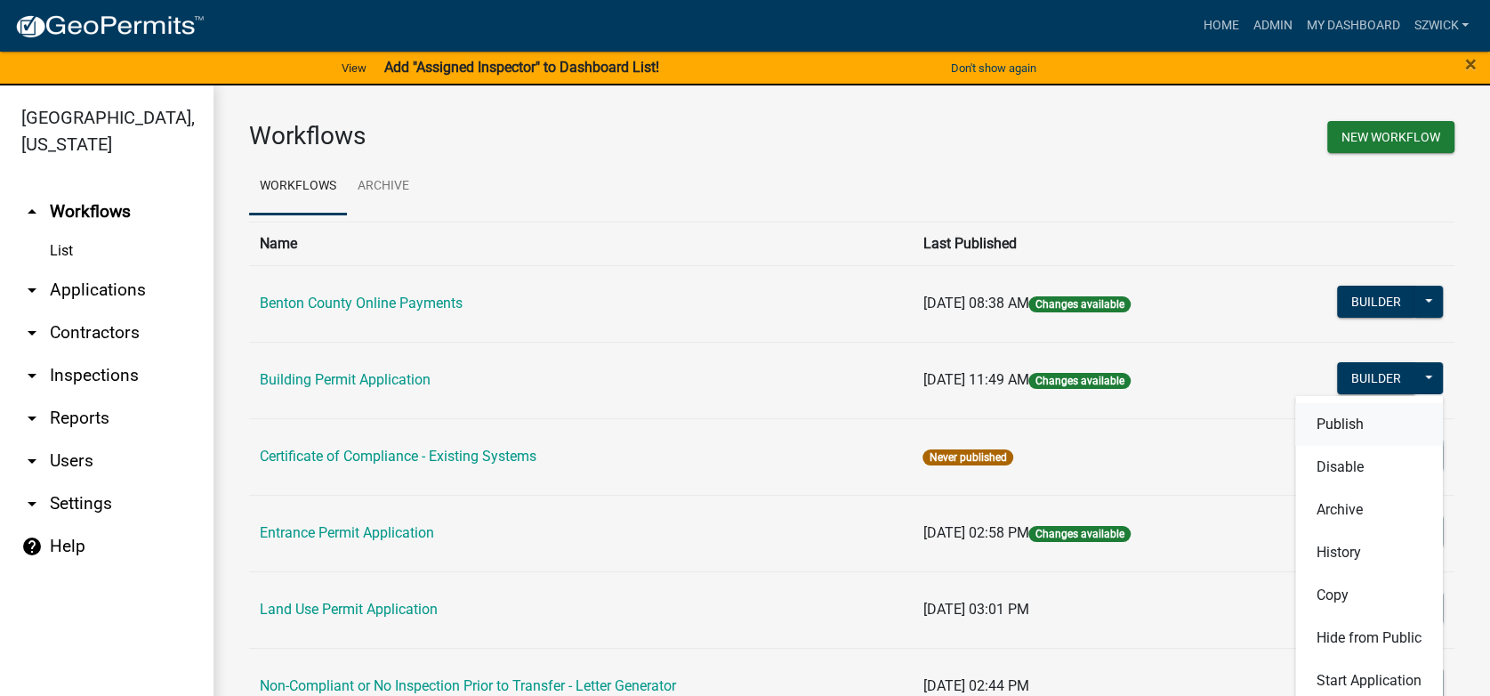
click at [1367, 425] on button "Publish" at bounding box center [1369, 424] width 148 height 43
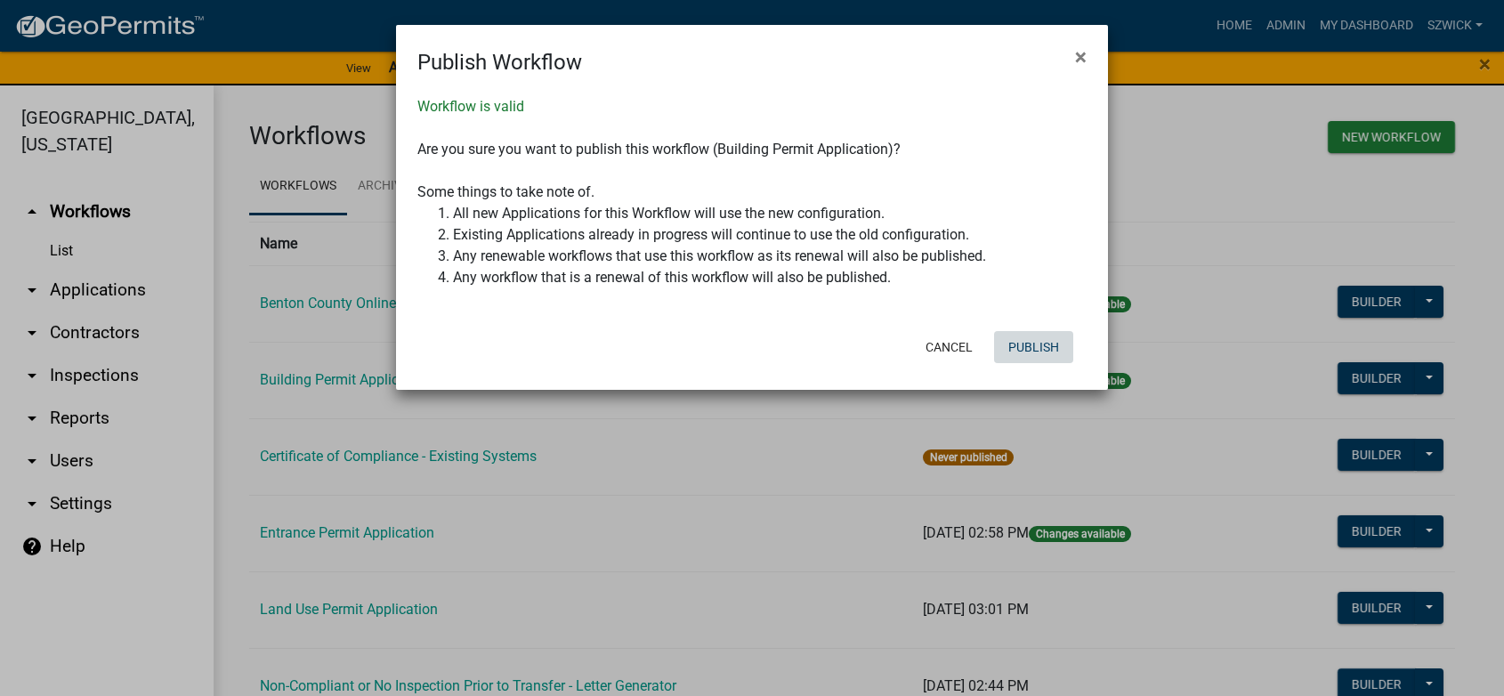
click at [1029, 351] on button "Publish" at bounding box center [1033, 347] width 79 height 32
